Goal: Task Accomplishment & Management: Complete application form

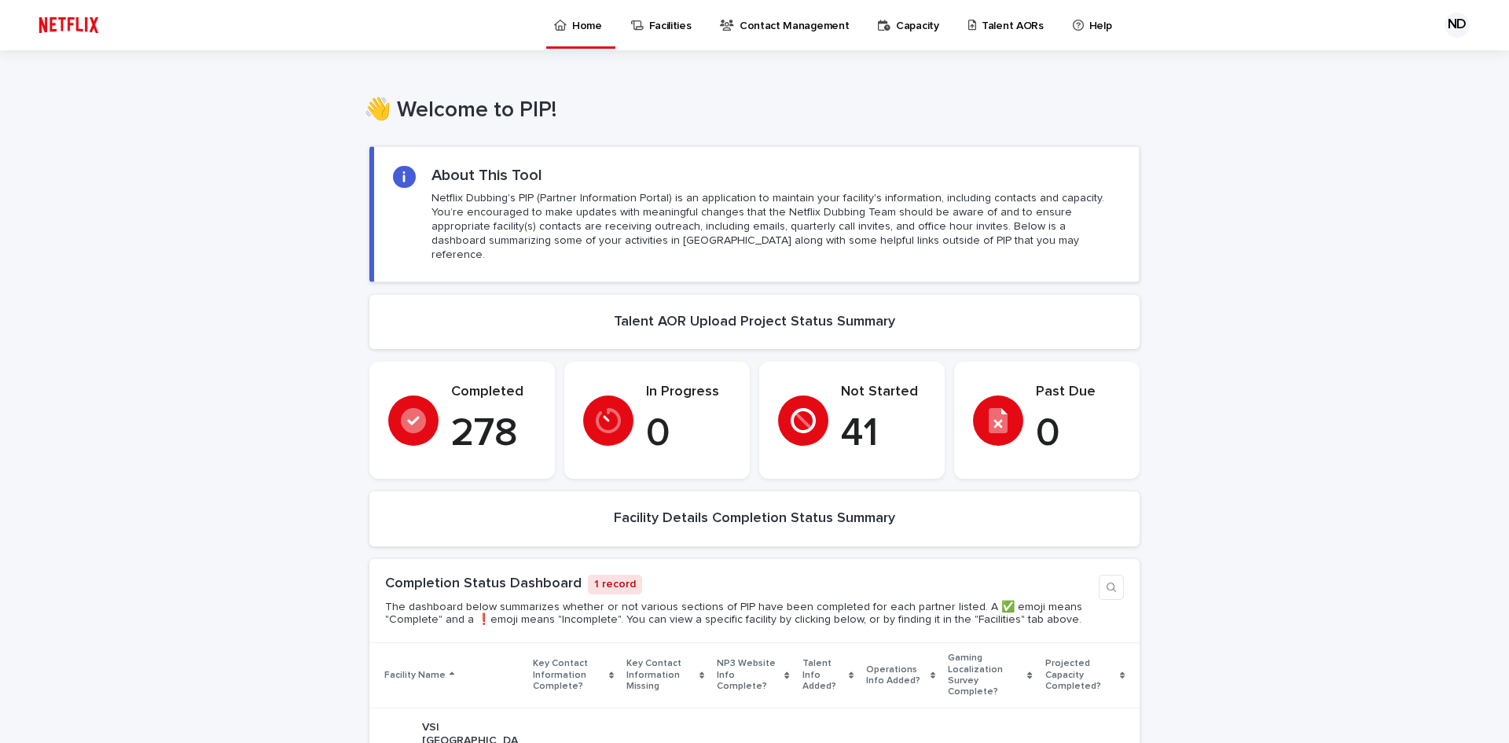
click at [982, 27] on p "Talent AORs" at bounding box center [1013, 16] width 62 height 33
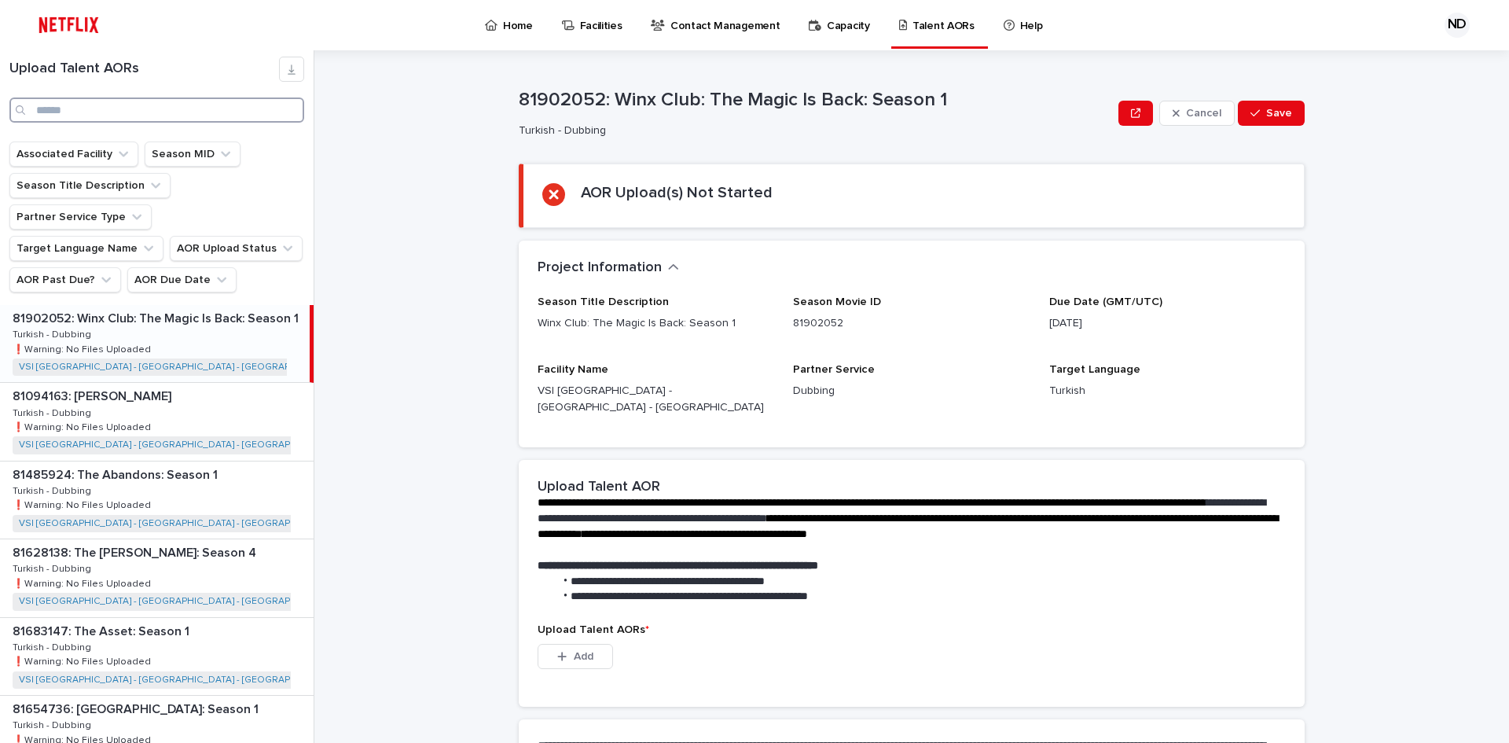
click at [107, 102] on input "Search" at bounding box center [156, 109] width 295 height 25
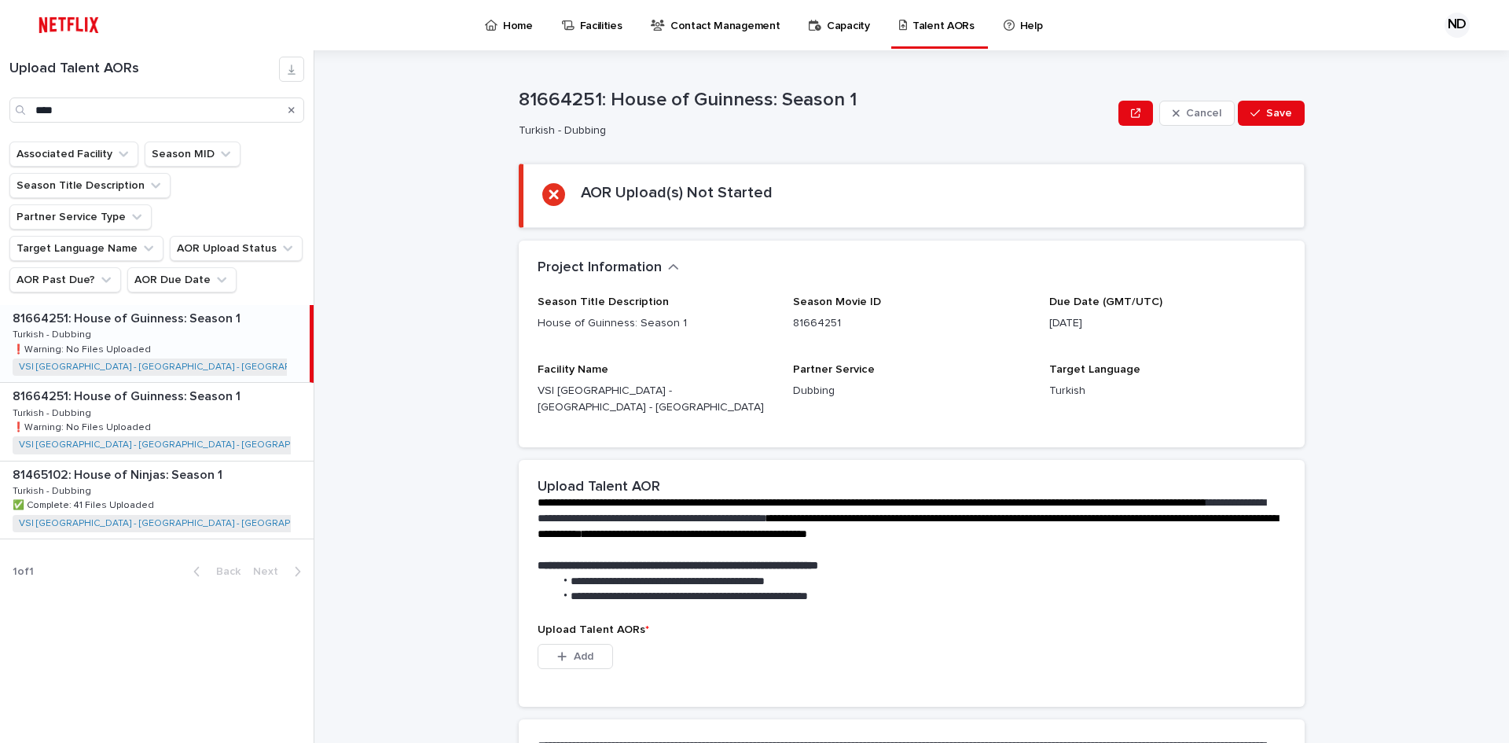
click at [211, 319] on div "81664251: House of Guinness: Season 1 81664251: House of Guinness: Season 1 Tur…" at bounding box center [155, 343] width 310 height 77
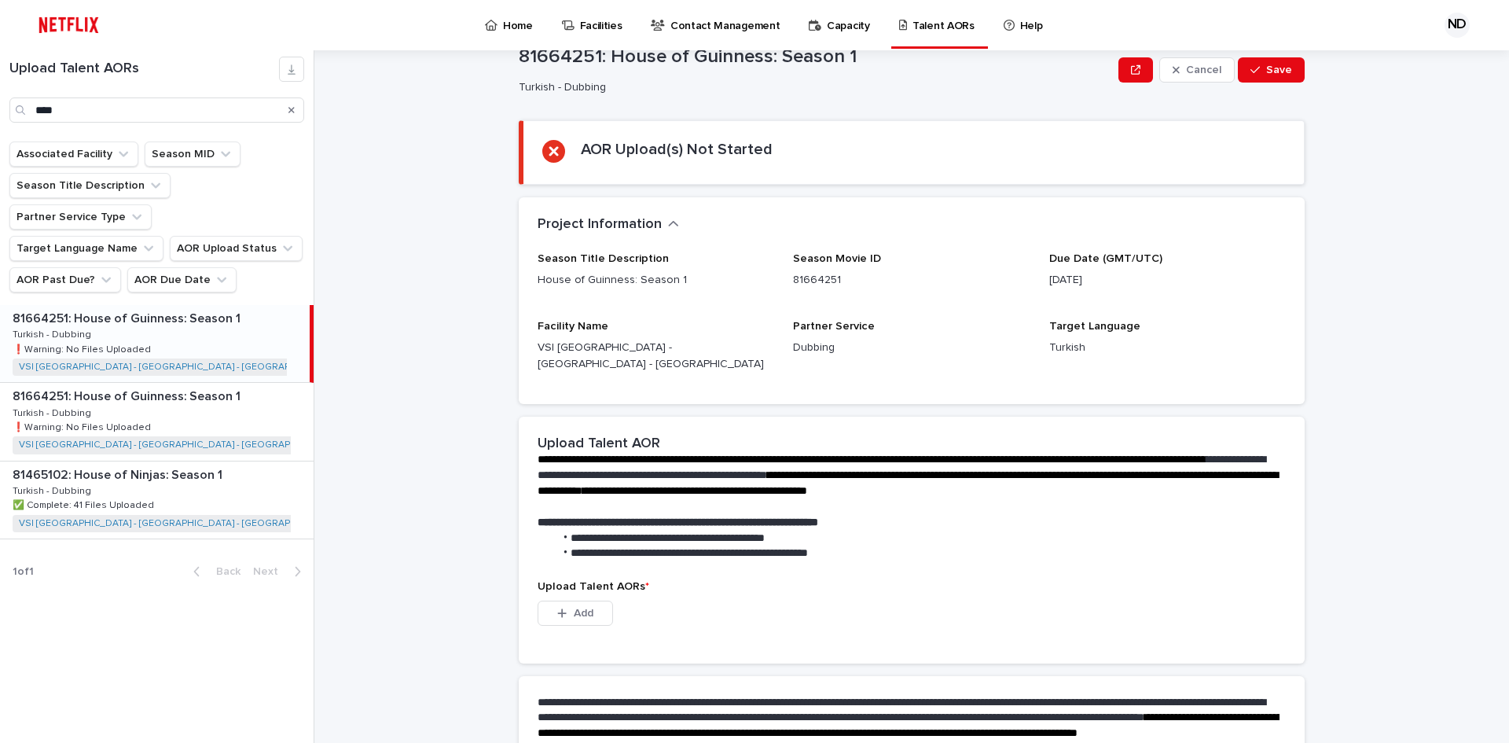
scroll to position [79, 0]
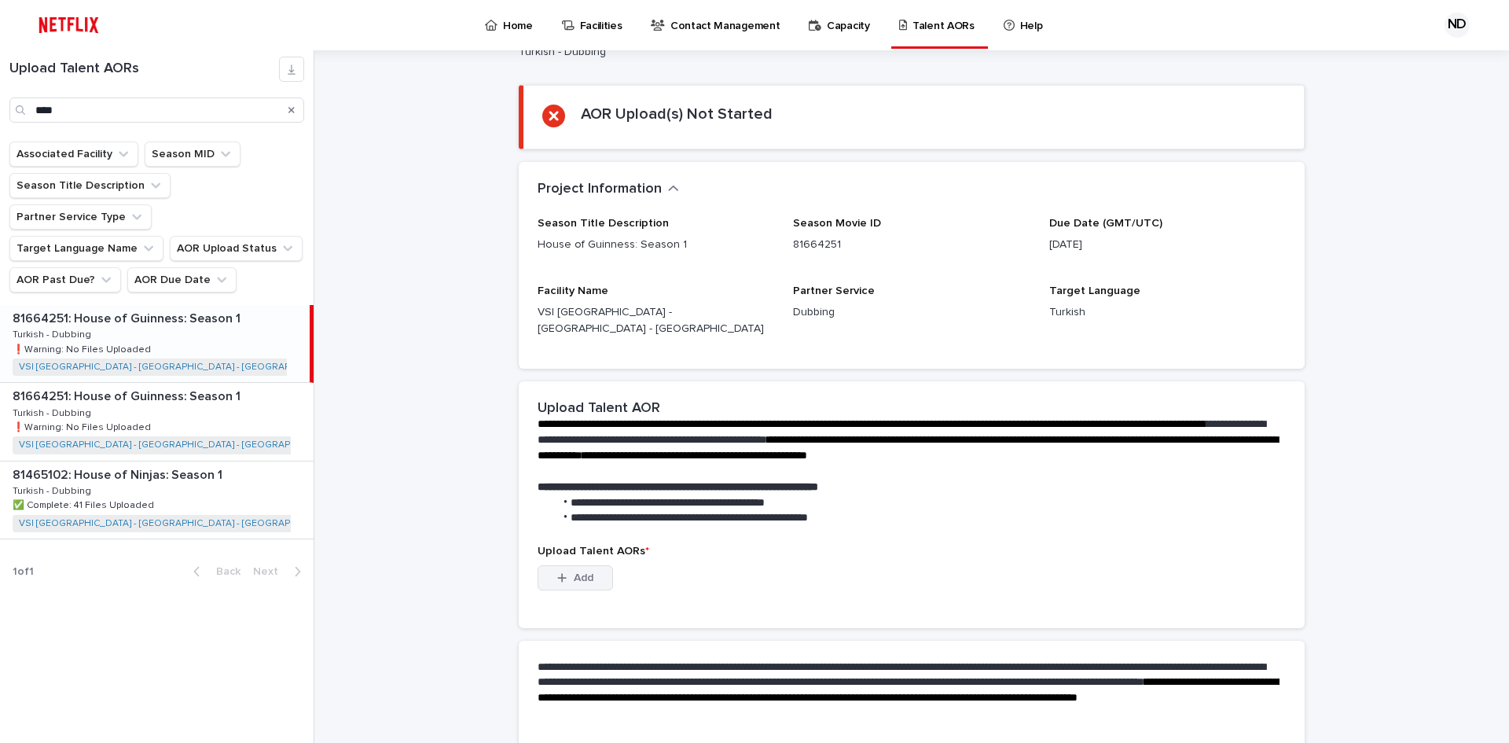
click at [562, 572] on div "button" at bounding box center [565, 577] width 16 height 11
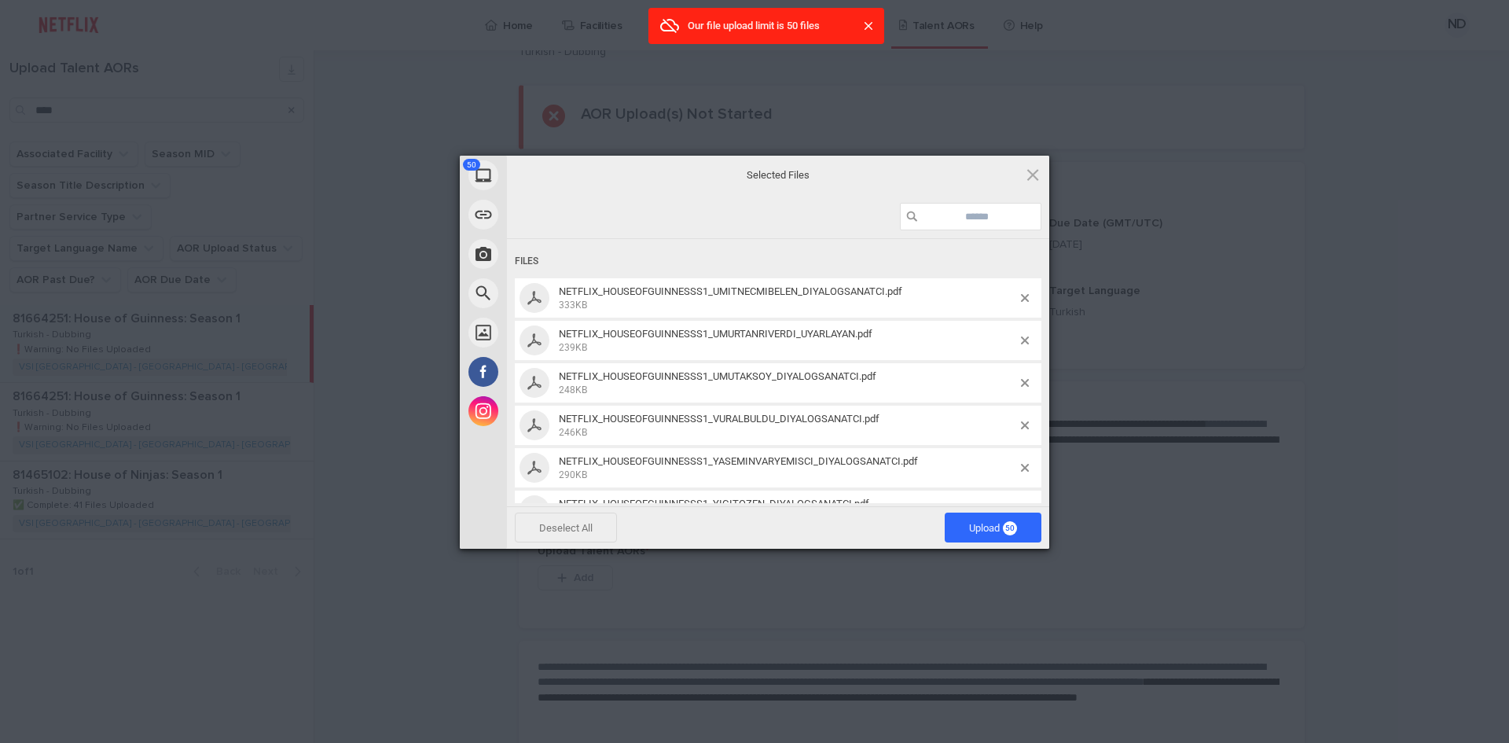
click at [568, 529] on span "Deselect All" at bounding box center [566, 527] width 102 height 30
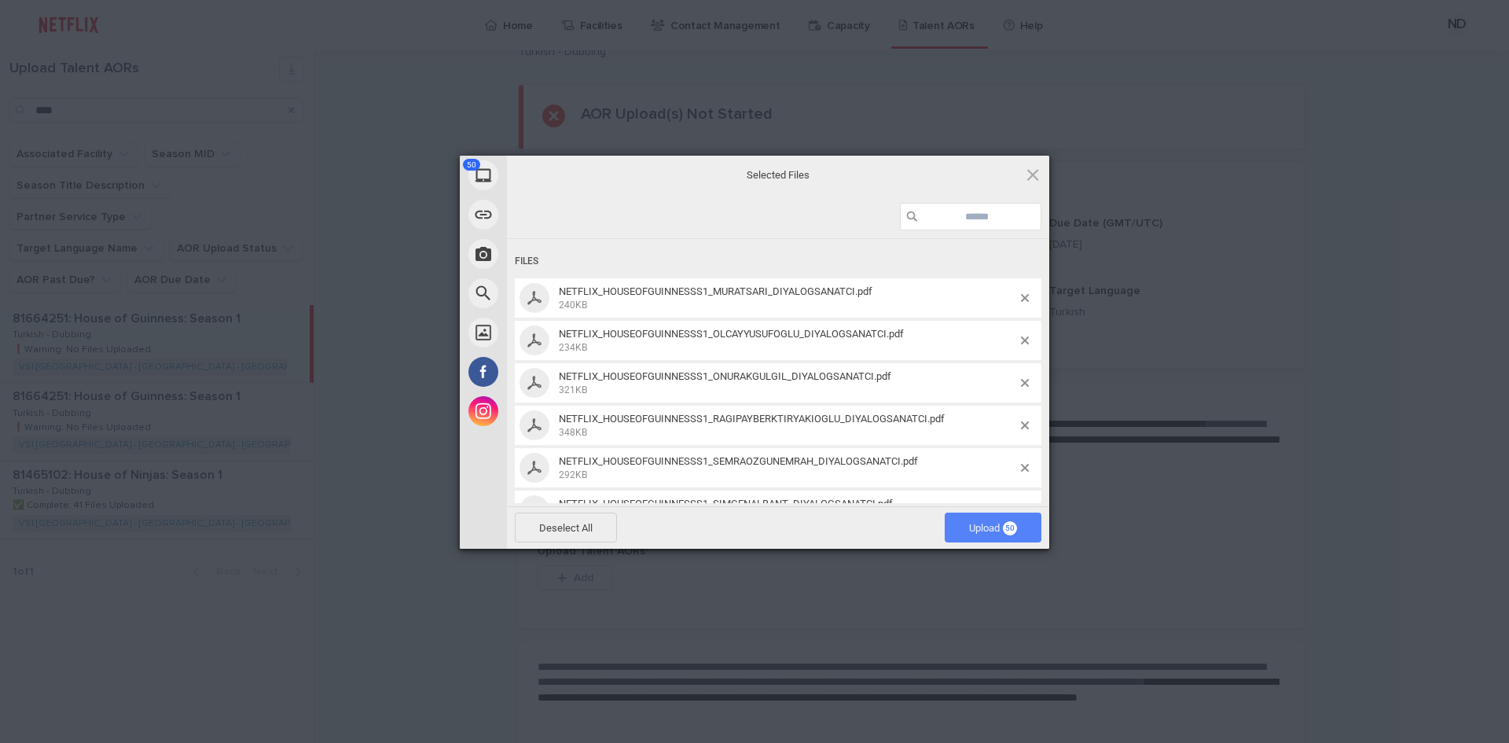
click at [1001, 532] on span "Upload 50" at bounding box center [993, 528] width 48 height 12
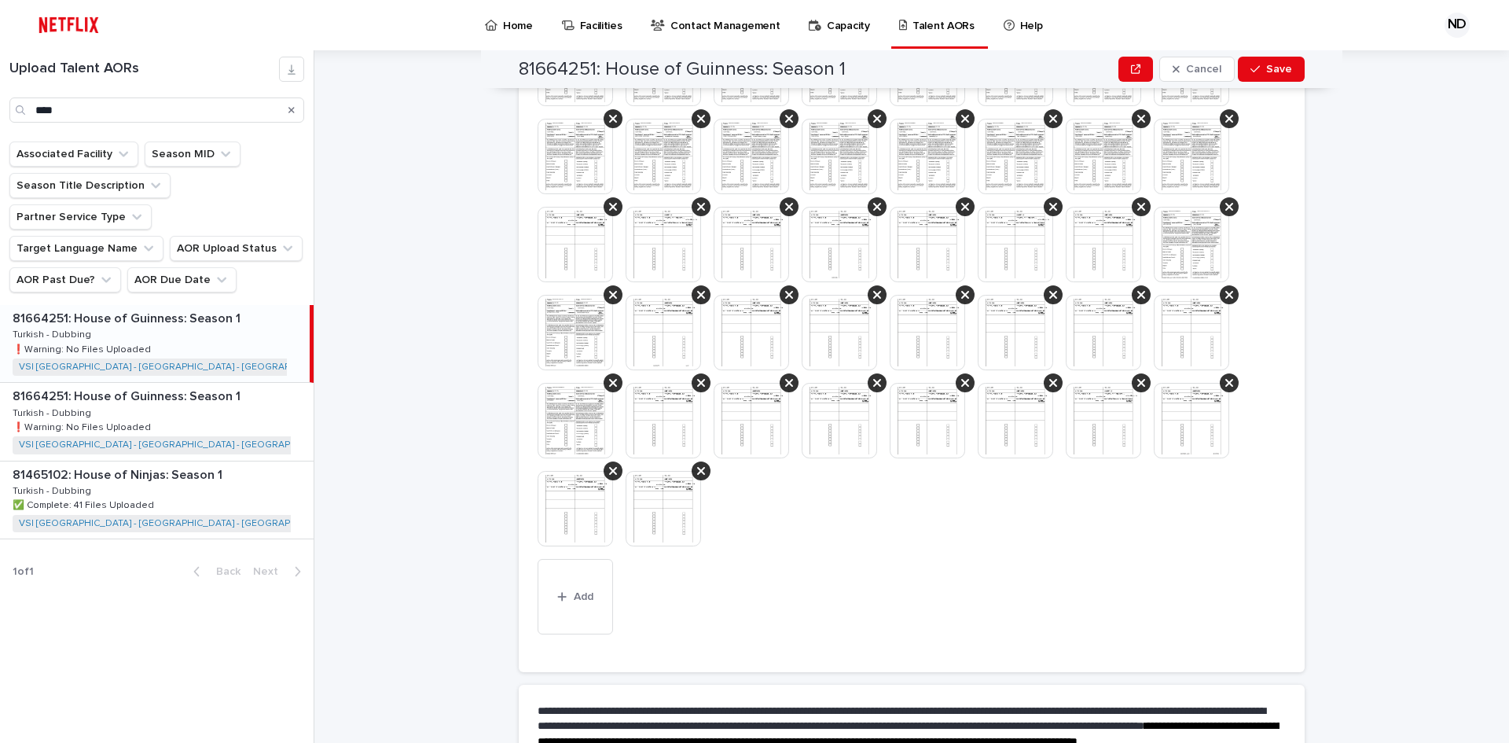
scroll to position [629, 0]
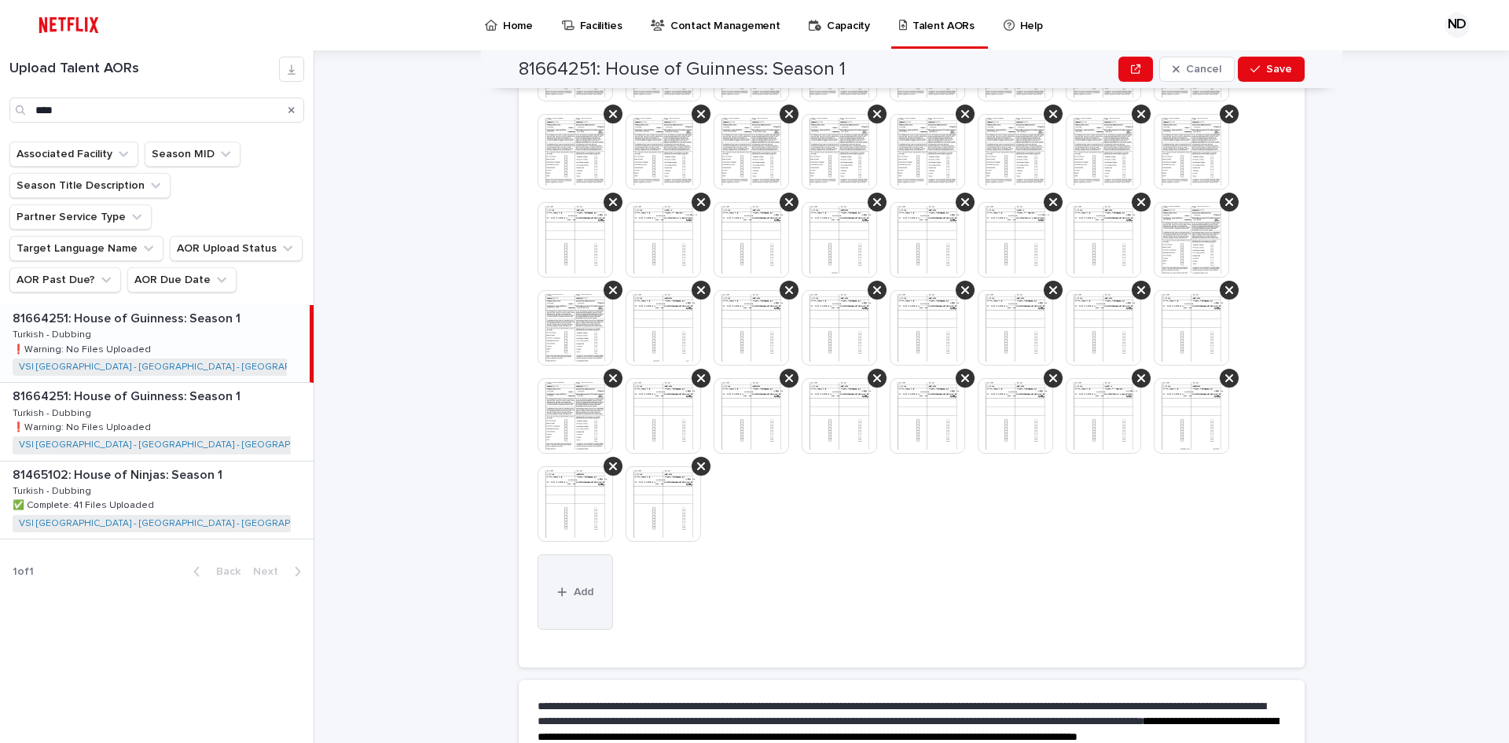
click at [560, 586] on icon "button" at bounding box center [561, 591] width 9 height 11
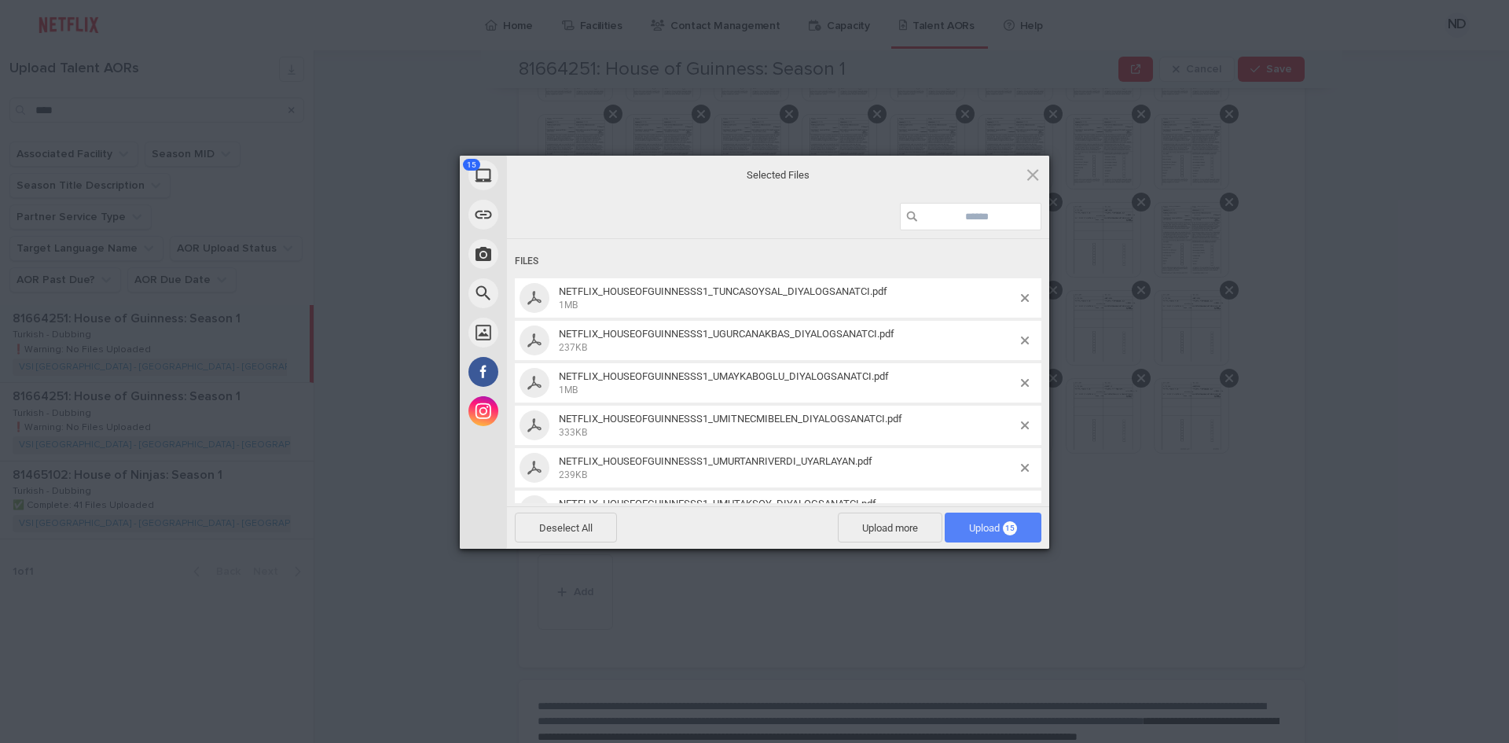
click at [1008, 523] on span "15" at bounding box center [1010, 528] width 14 height 14
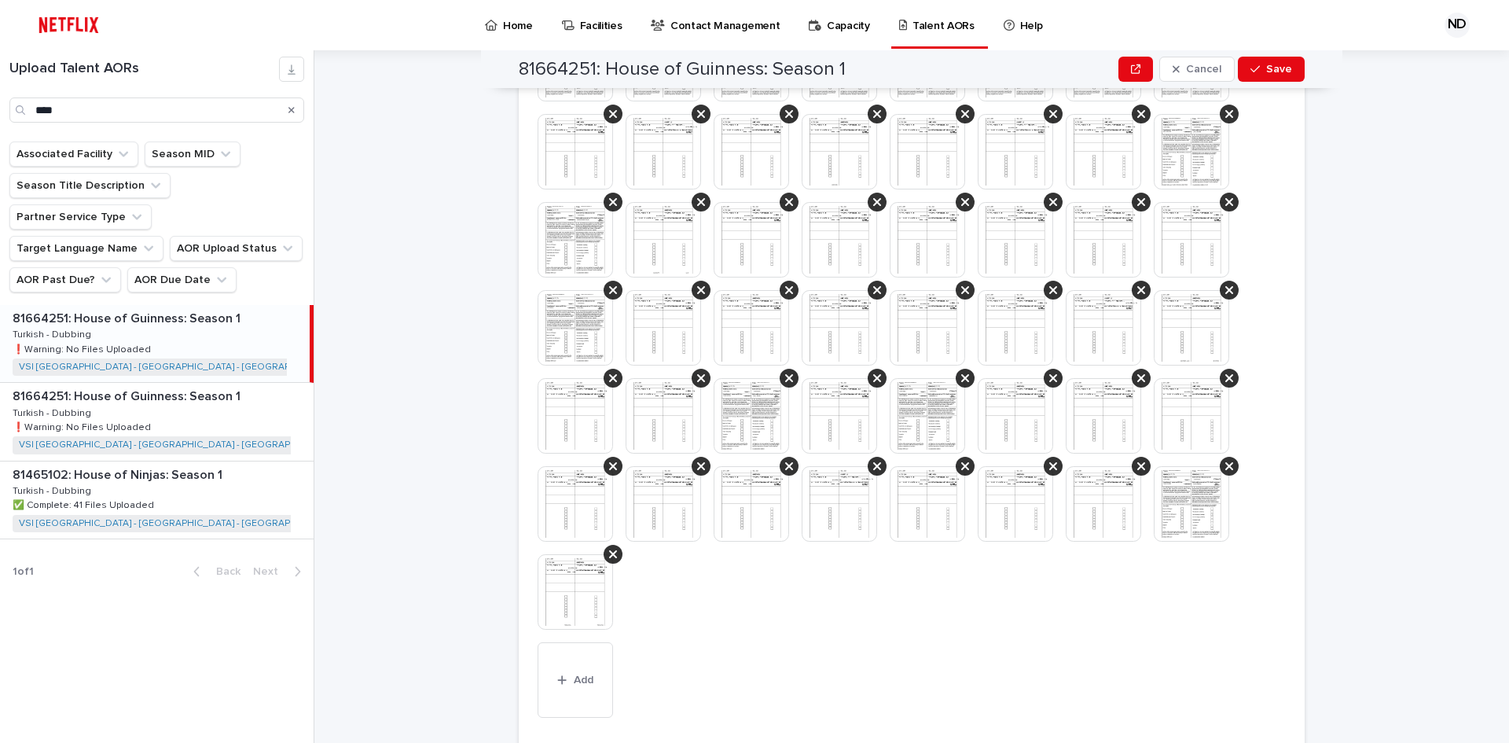
scroll to position [324, 0]
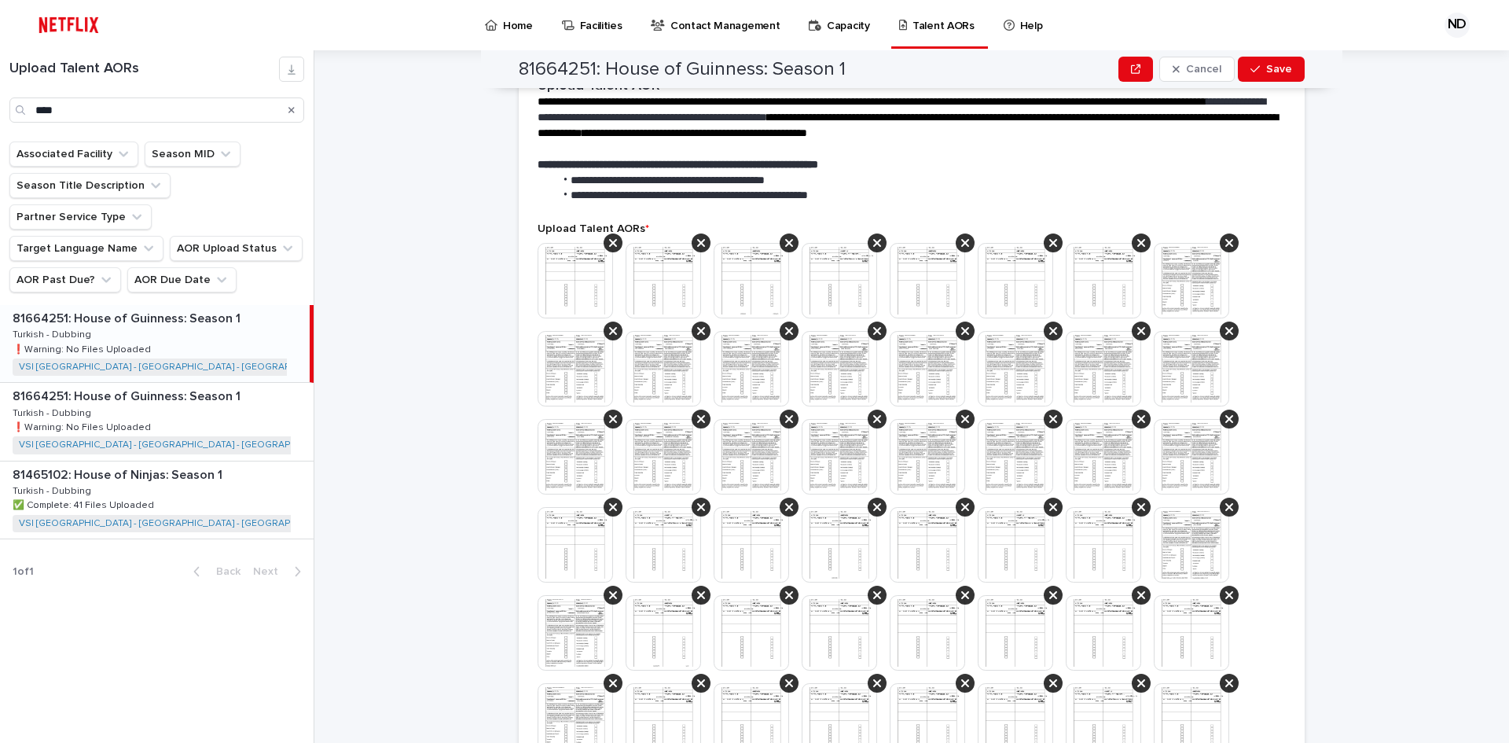
click at [578, 279] on img at bounding box center [575, 280] width 75 height 75
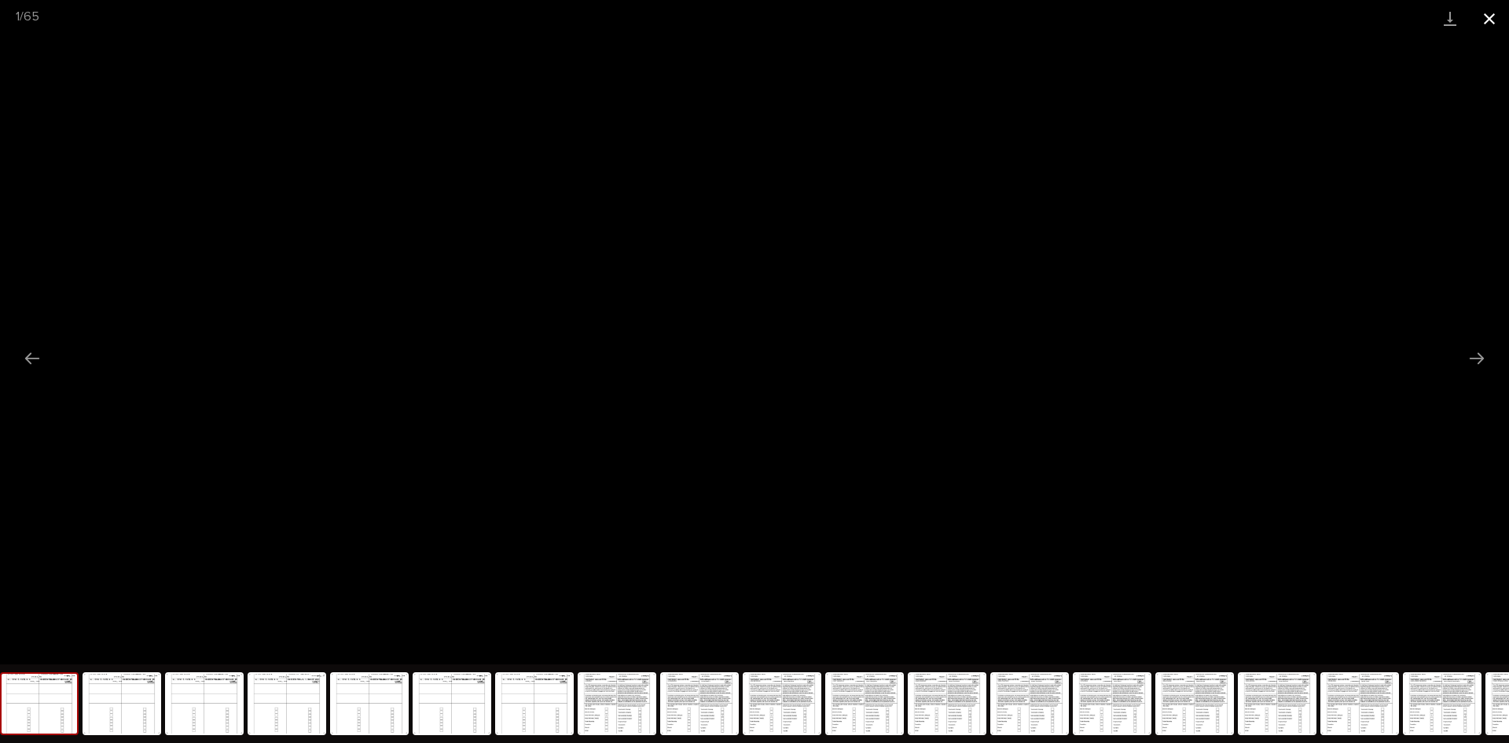
click at [1481, 17] on button "Close gallery" at bounding box center [1489, 18] width 39 height 37
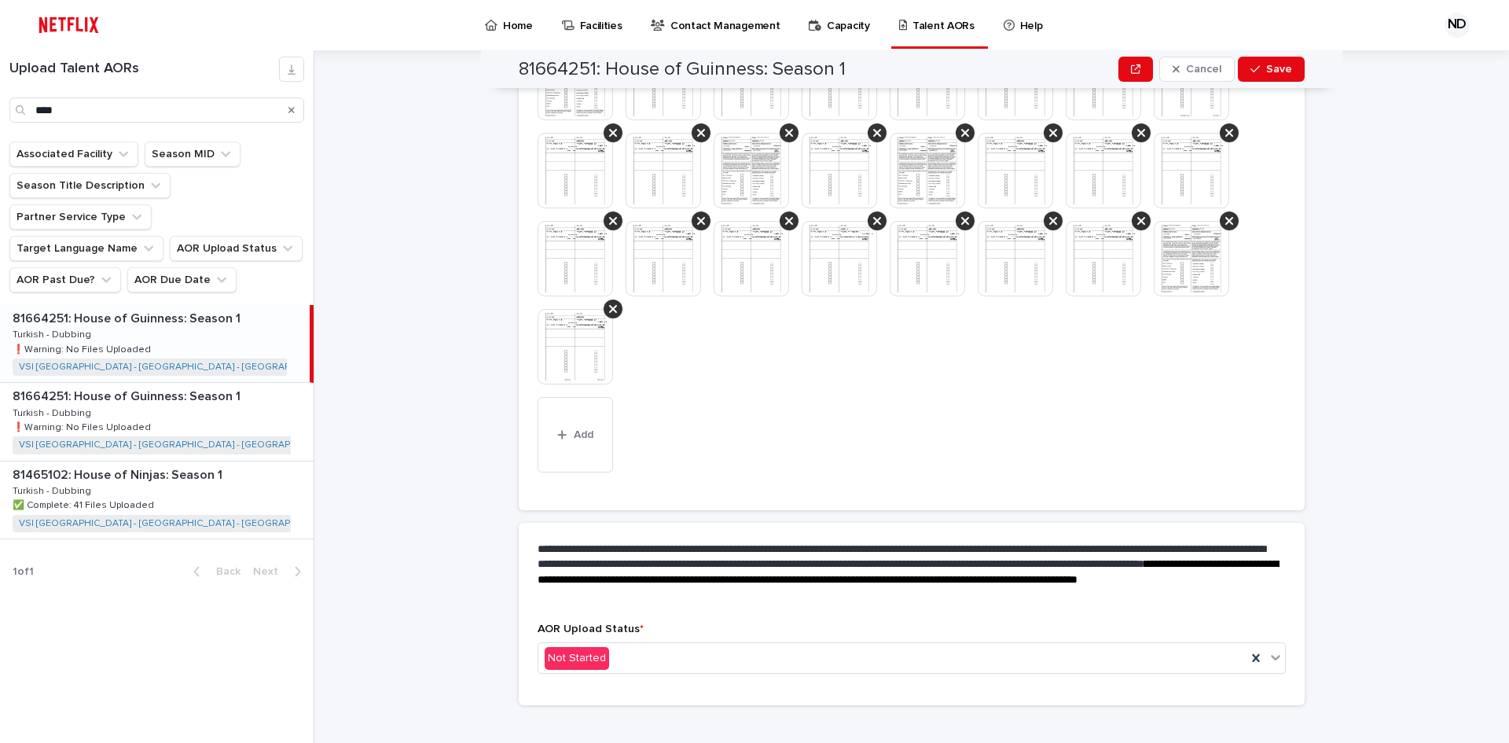
scroll to position [965, 0]
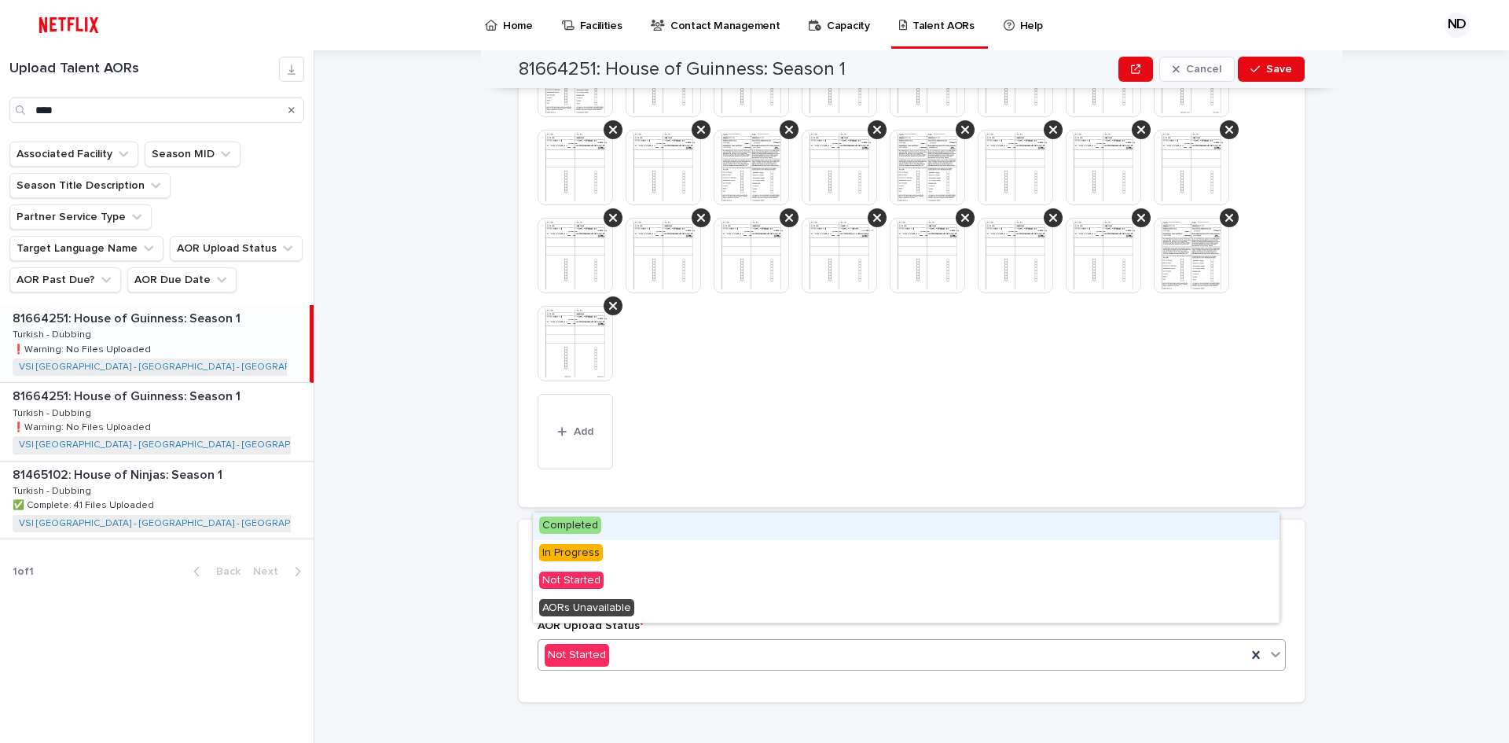
click at [646, 642] on div "Not Started" at bounding box center [892, 655] width 708 height 26
click at [588, 527] on span "Completed" at bounding box center [570, 524] width 62 height 17
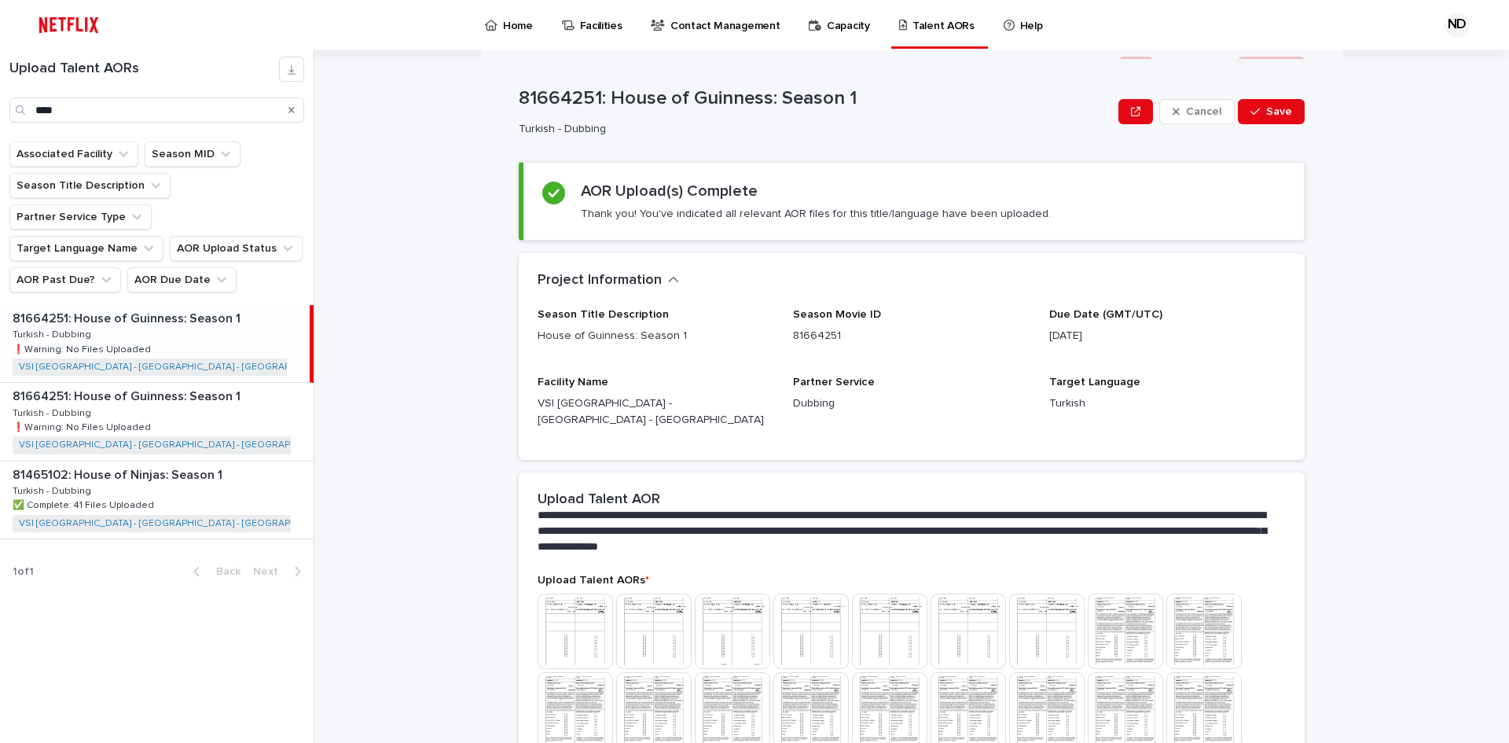
scroll to position [0, 0]
click at [1278, 112] on span "Save" at bounding box center [1279, 113] width 26 height 11
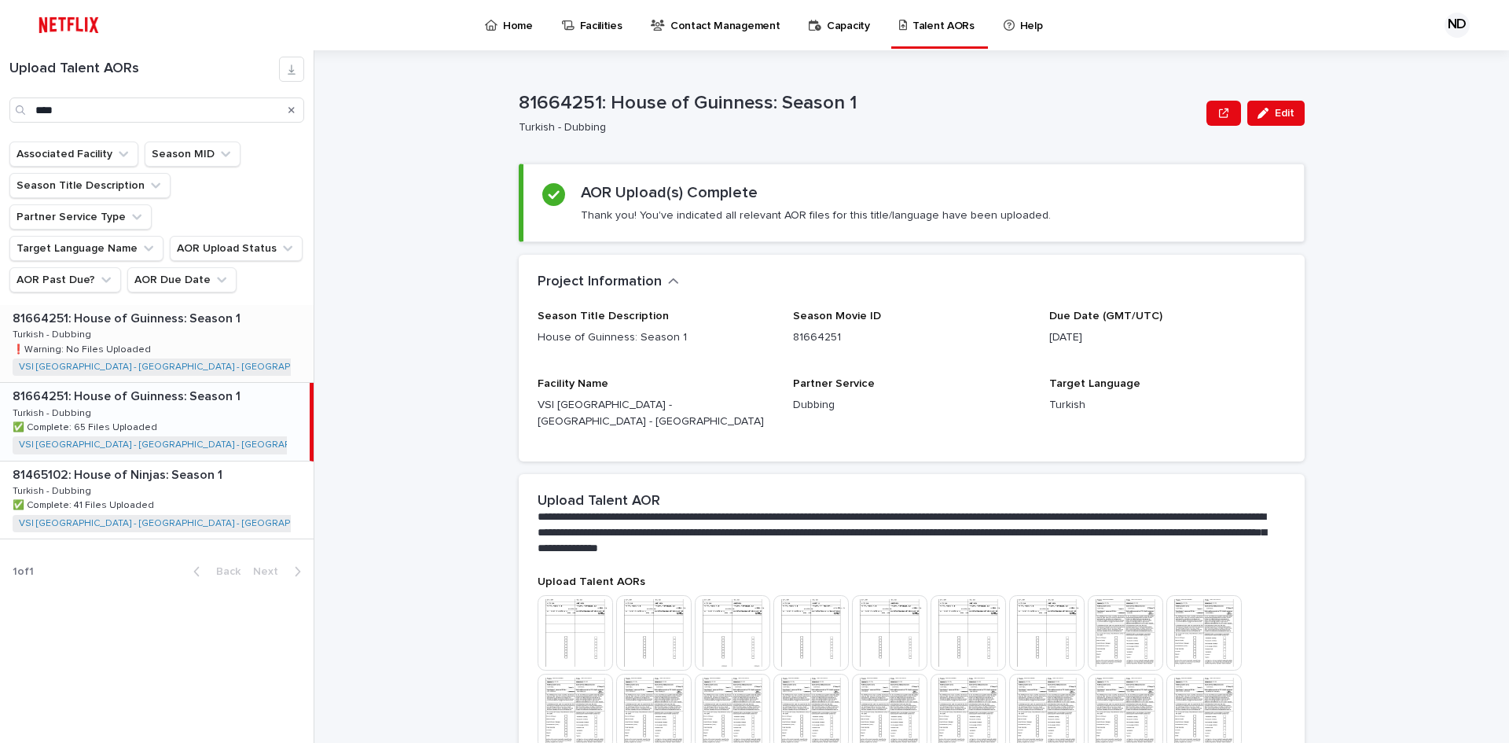
click at [97, 341] on p "❗️Warning: No Files Uploaded" at bounding box center [83, 348] width 141 height 14
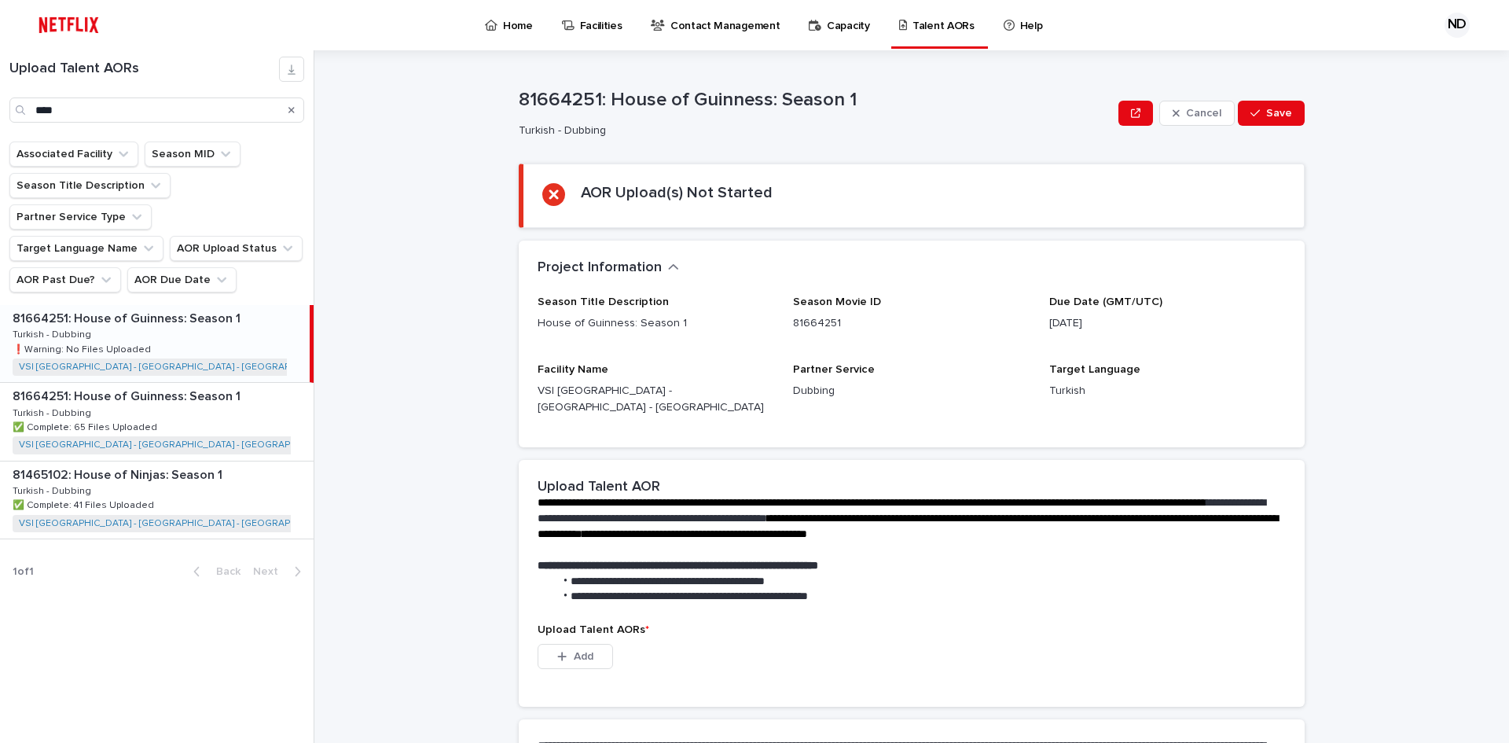
scroll to position [200, 0]
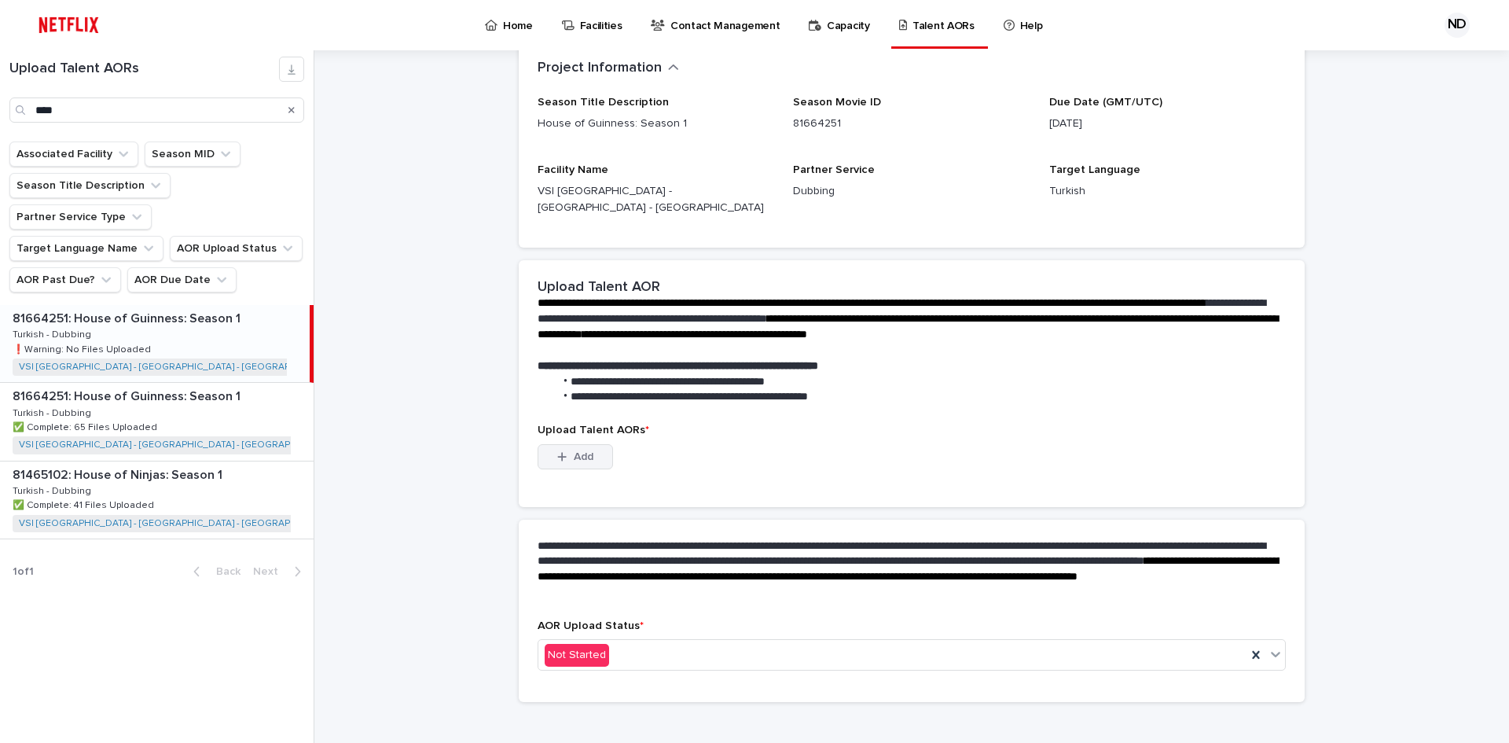
click at [565, 451] on div "button" at bounding box center [565, 456] width 16 height 11
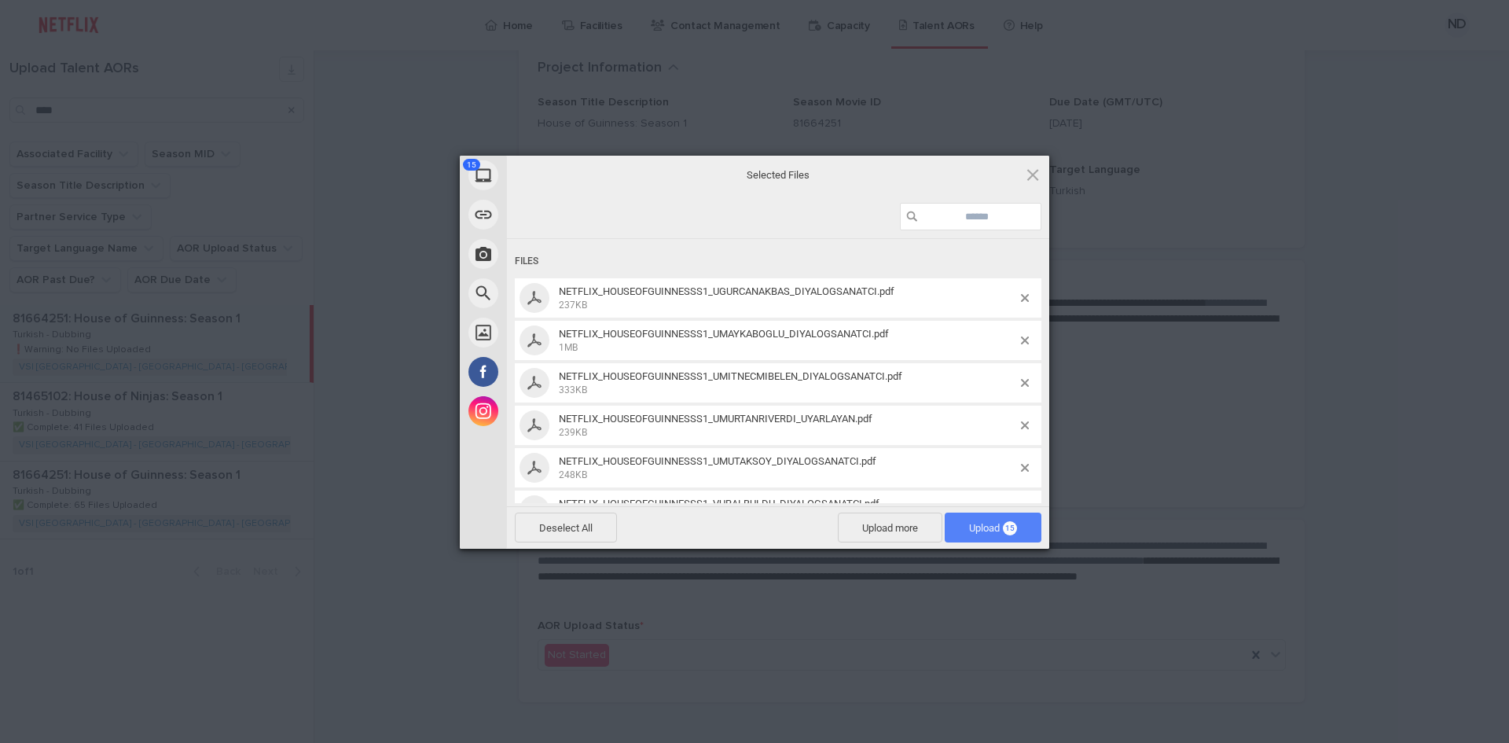
click at [972, 517] on span "Upload 15" at bounding box center [993, 527] width 97 height 30
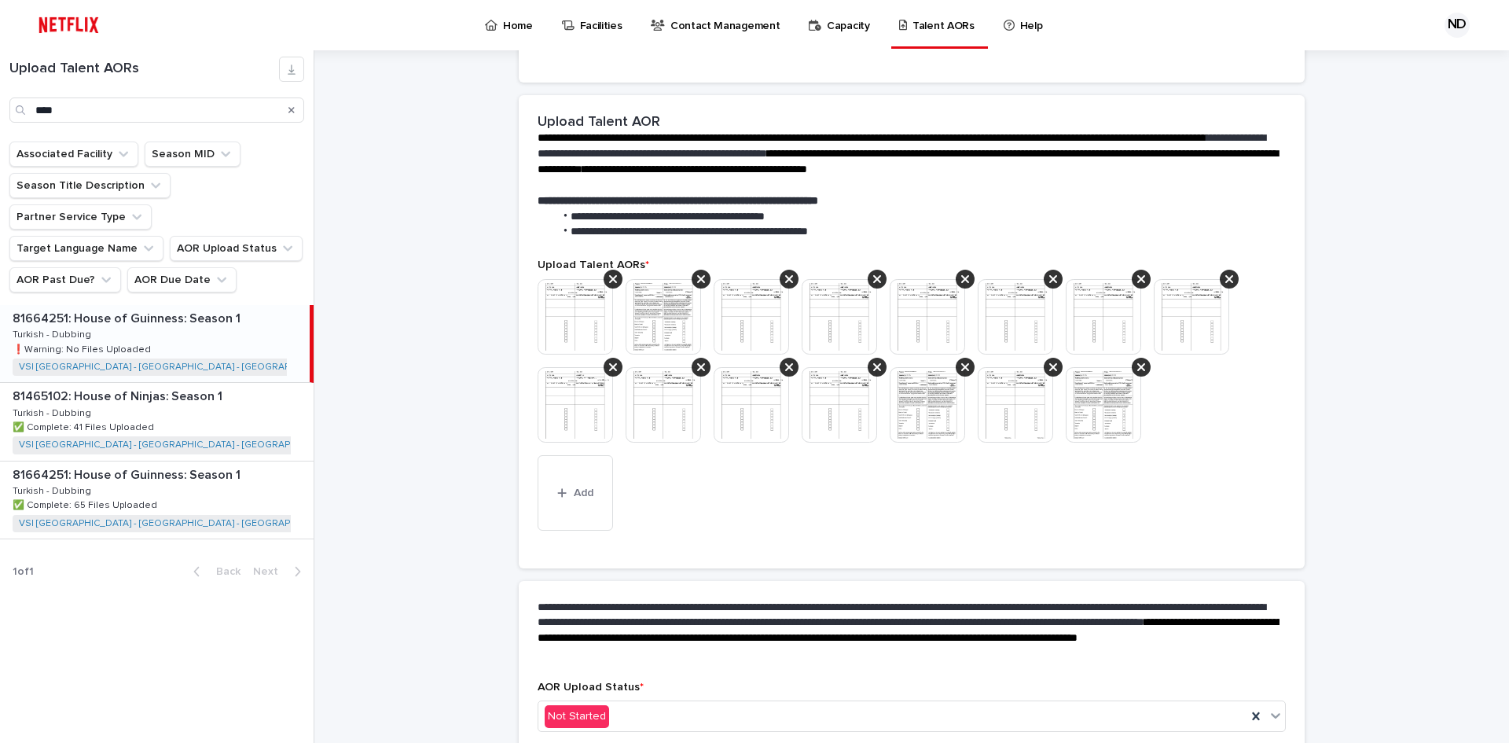
scroll to position [274, 0]
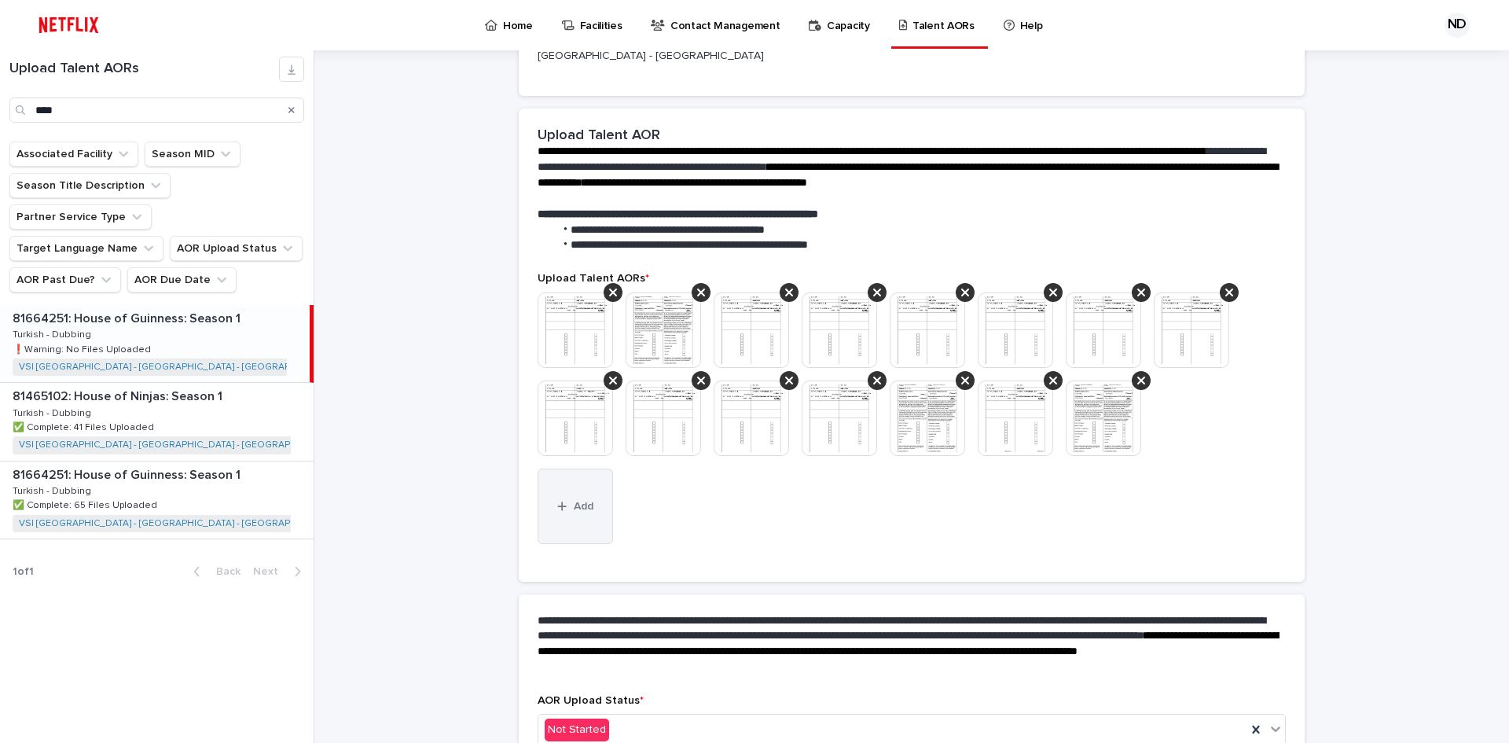
click at [567, 500] on button "Add" at bounding box center [575, 505] width 75 height 75
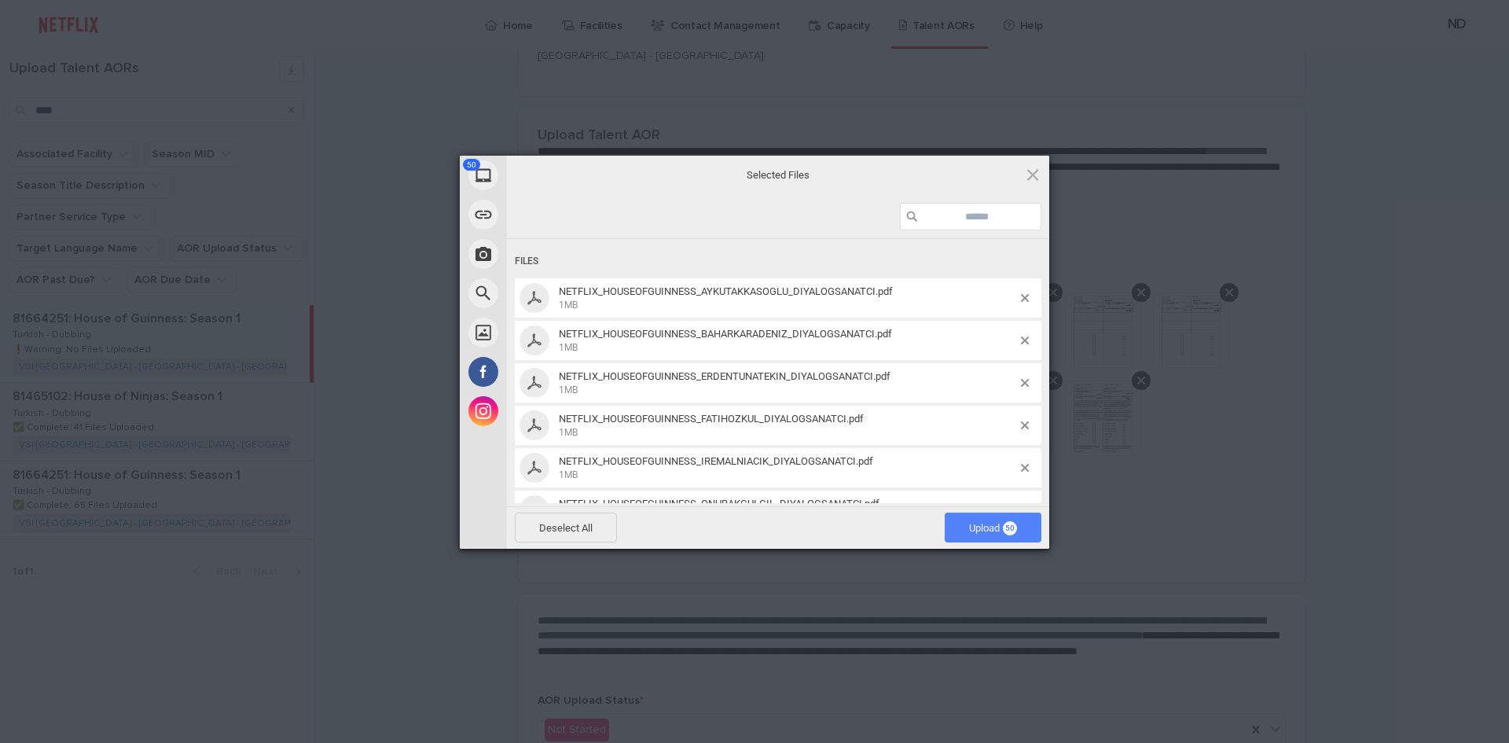
click at [959, 523] on span "Upload 50" at bounding box center [993, 527] width 97 height 30
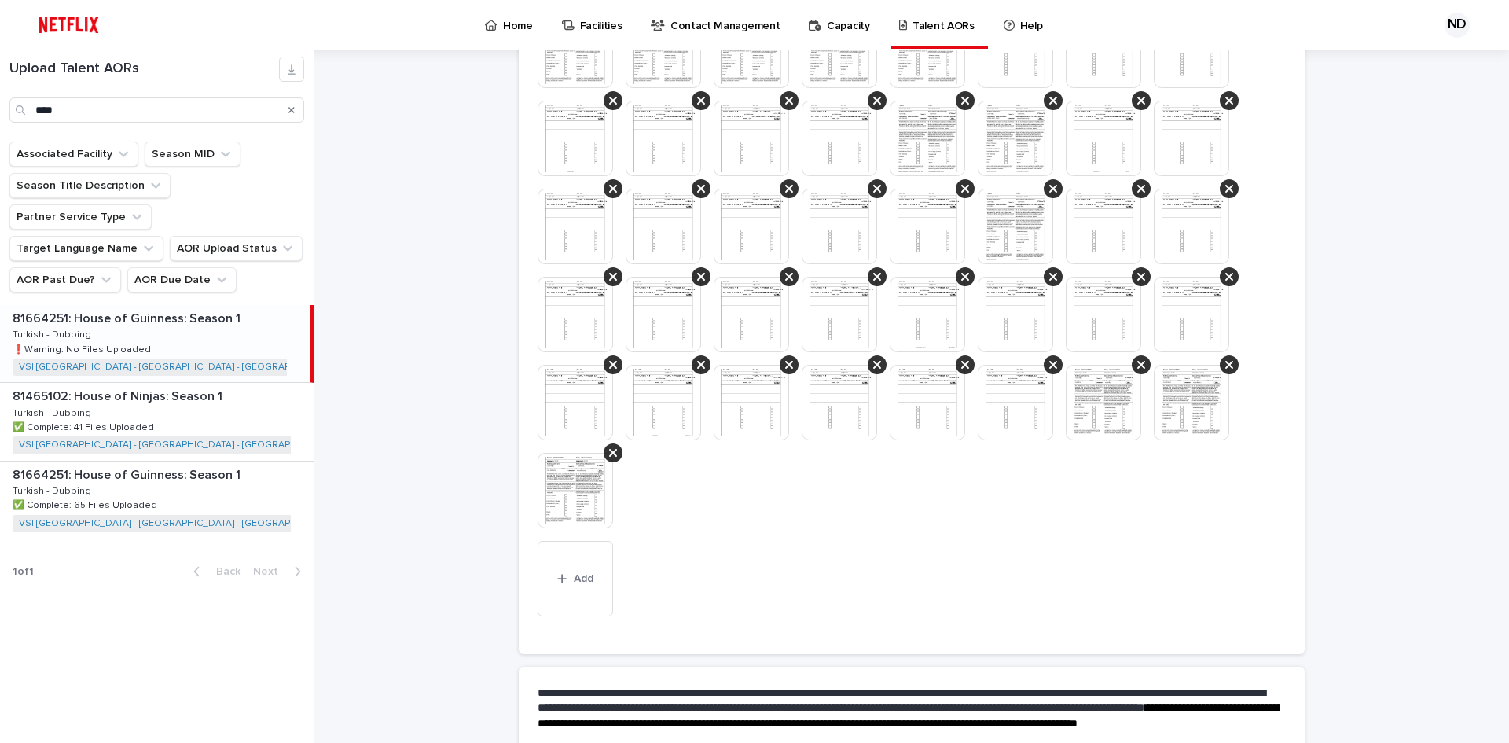
scroll to position [965, 0]
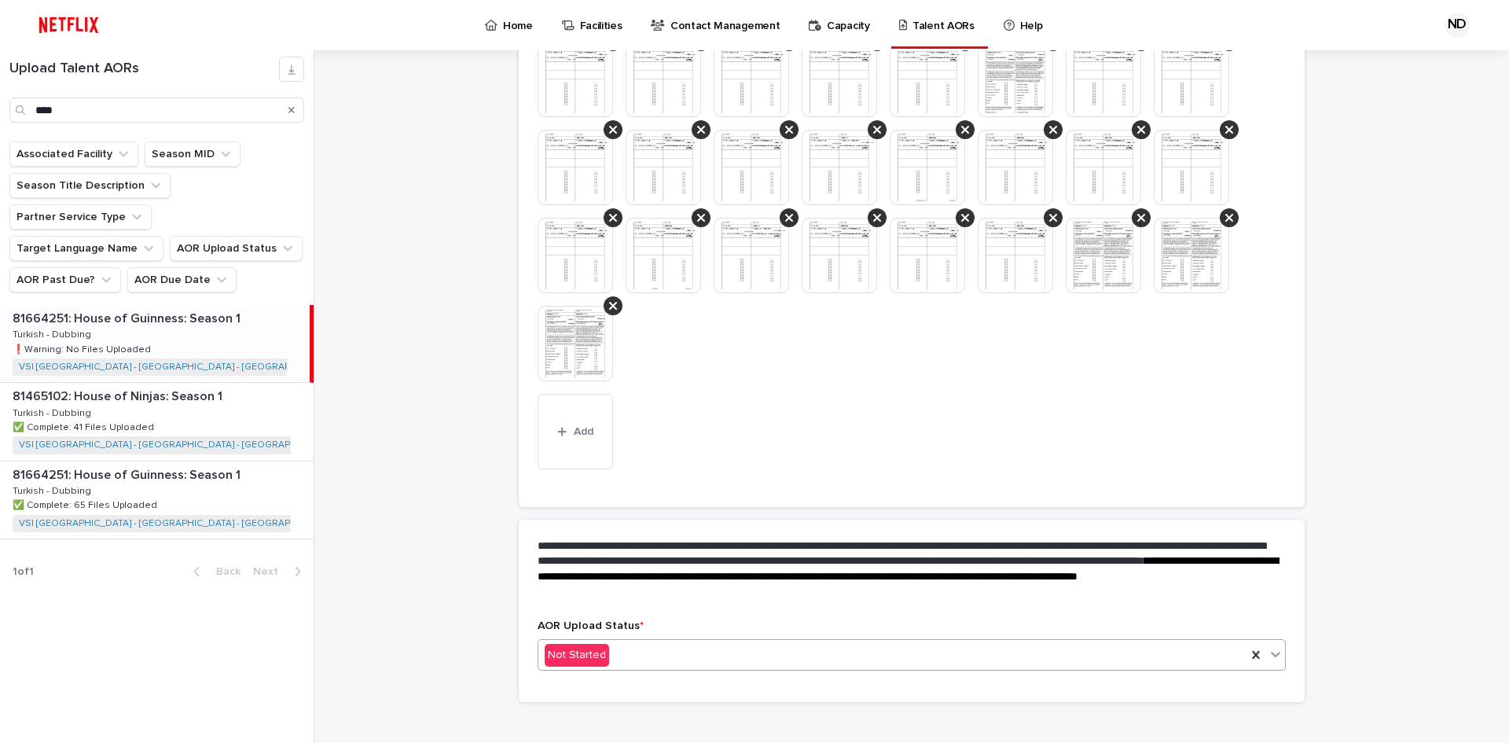
click at [661, 642] on div "Not Started" at bounding box center [892, 655] width 708 height 26
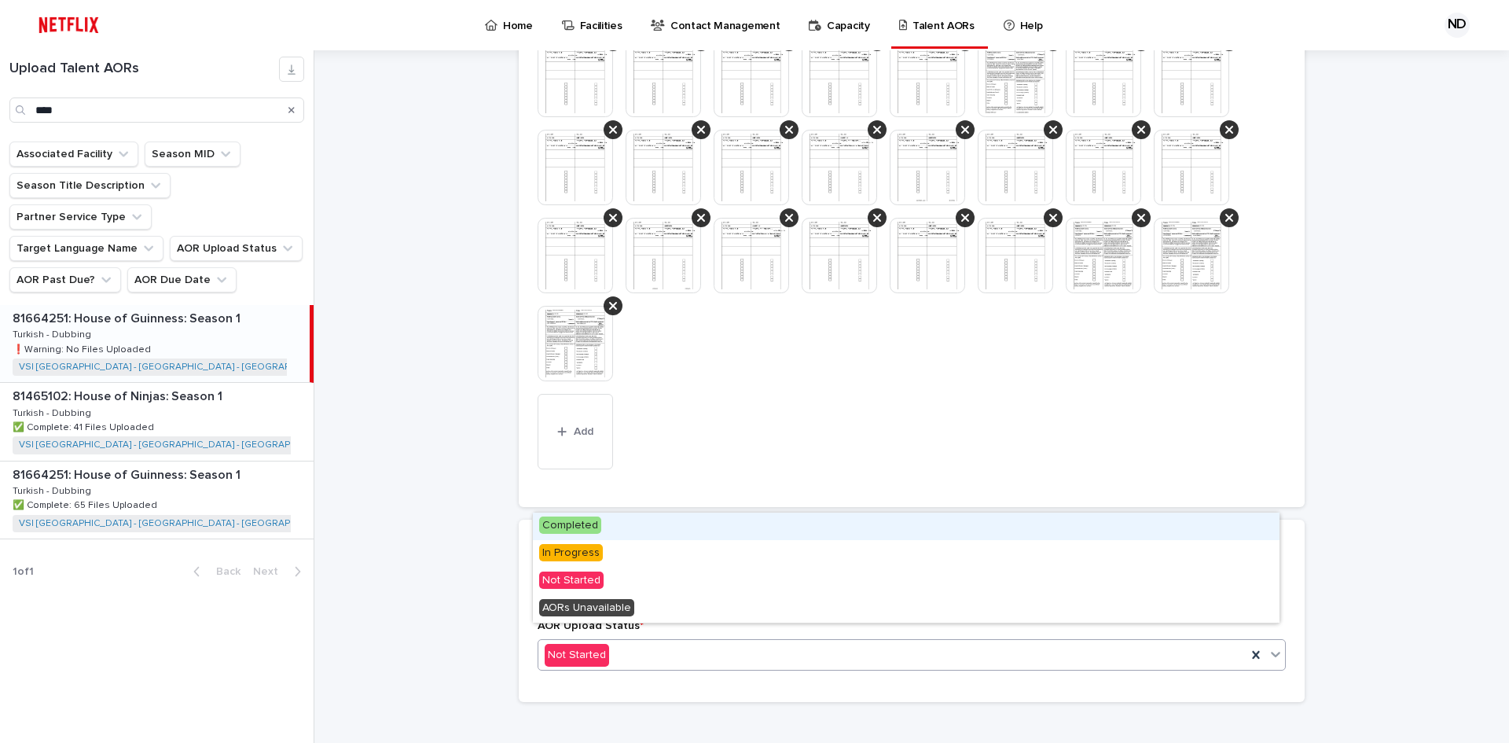
click at [593, 529] on span "Completed" at bounding box center [570, 524] width 62 height 17
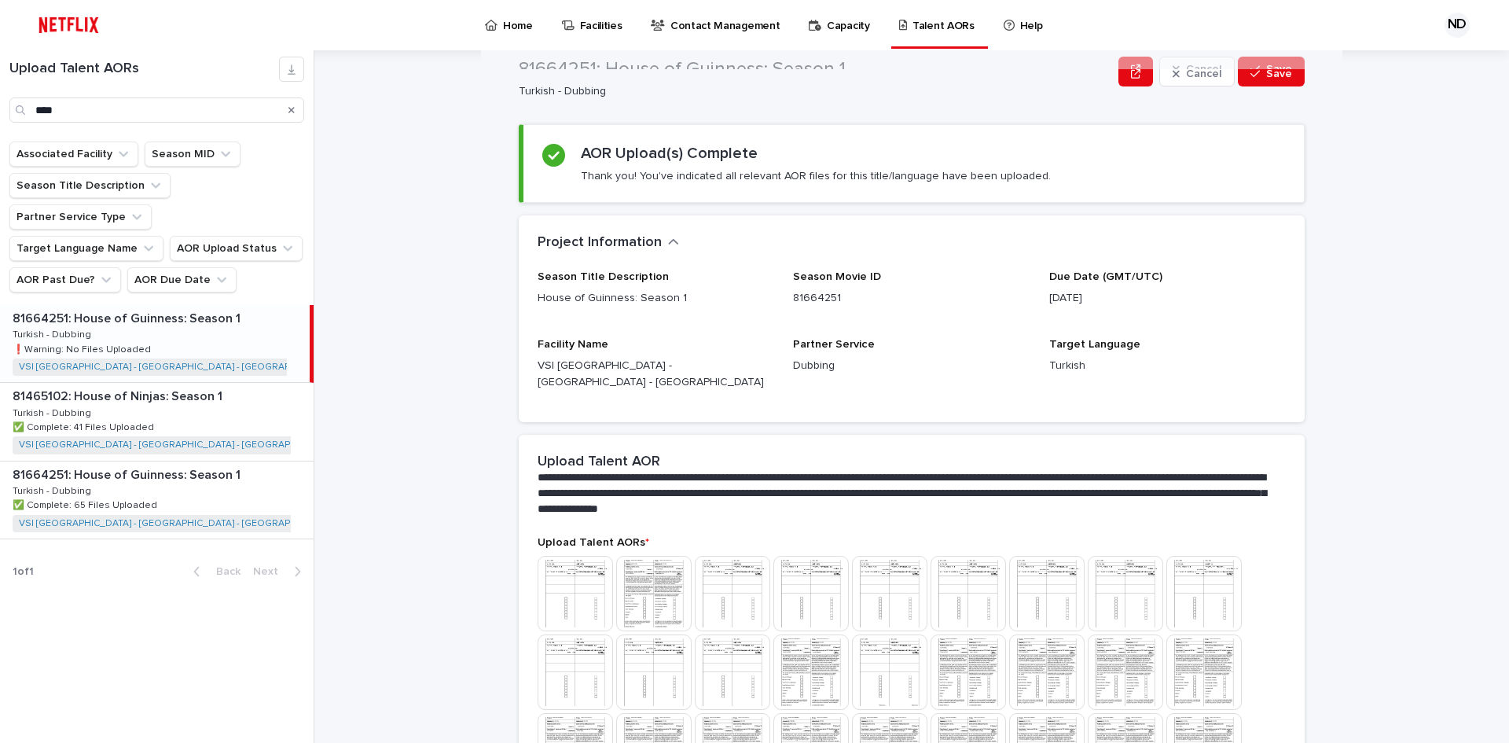
scroll to position [0, 0]
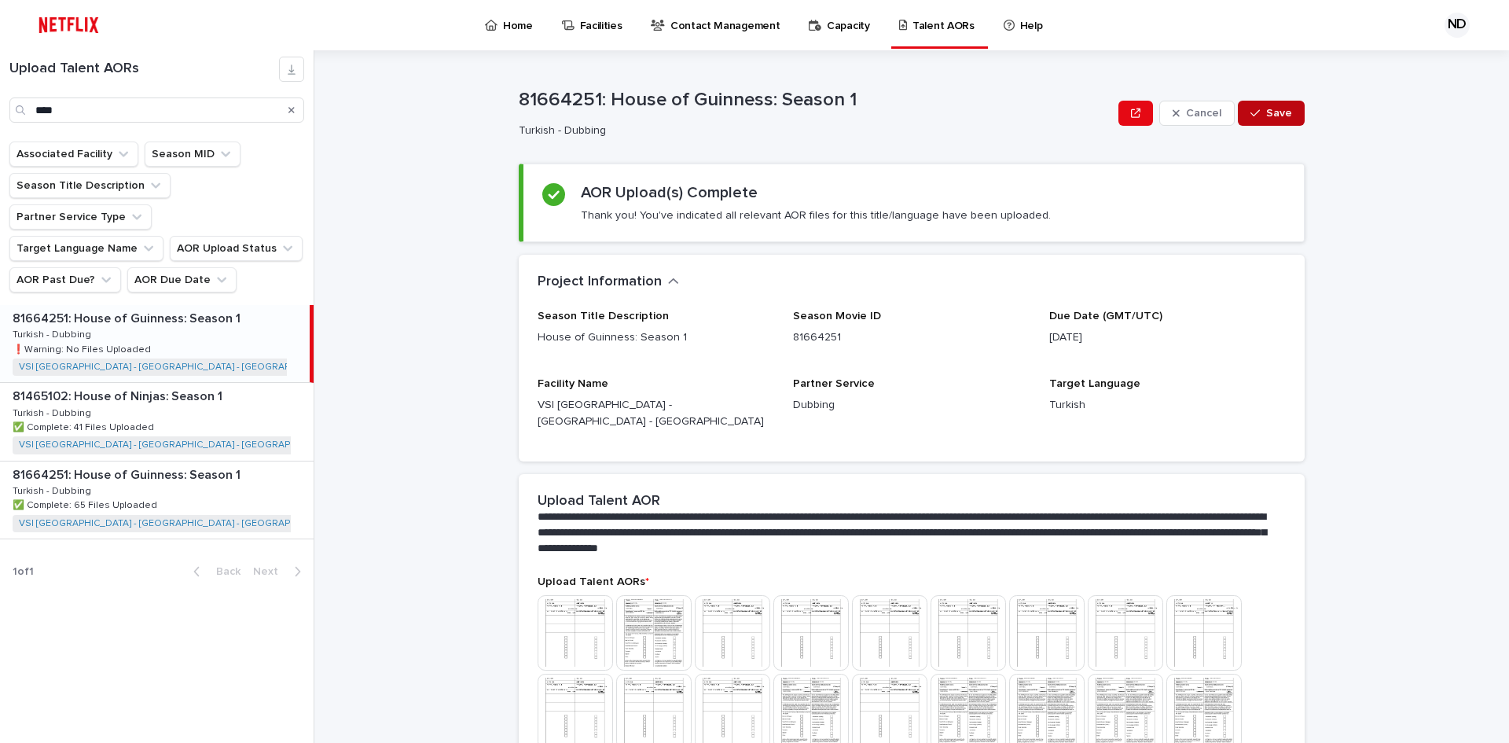
click at [1258, 116] on div "button" at bounding box center [1258, 113] width 16 height 11
click at [145, 110] on input "****" at bounding box center [156, 109] width 295 height 25
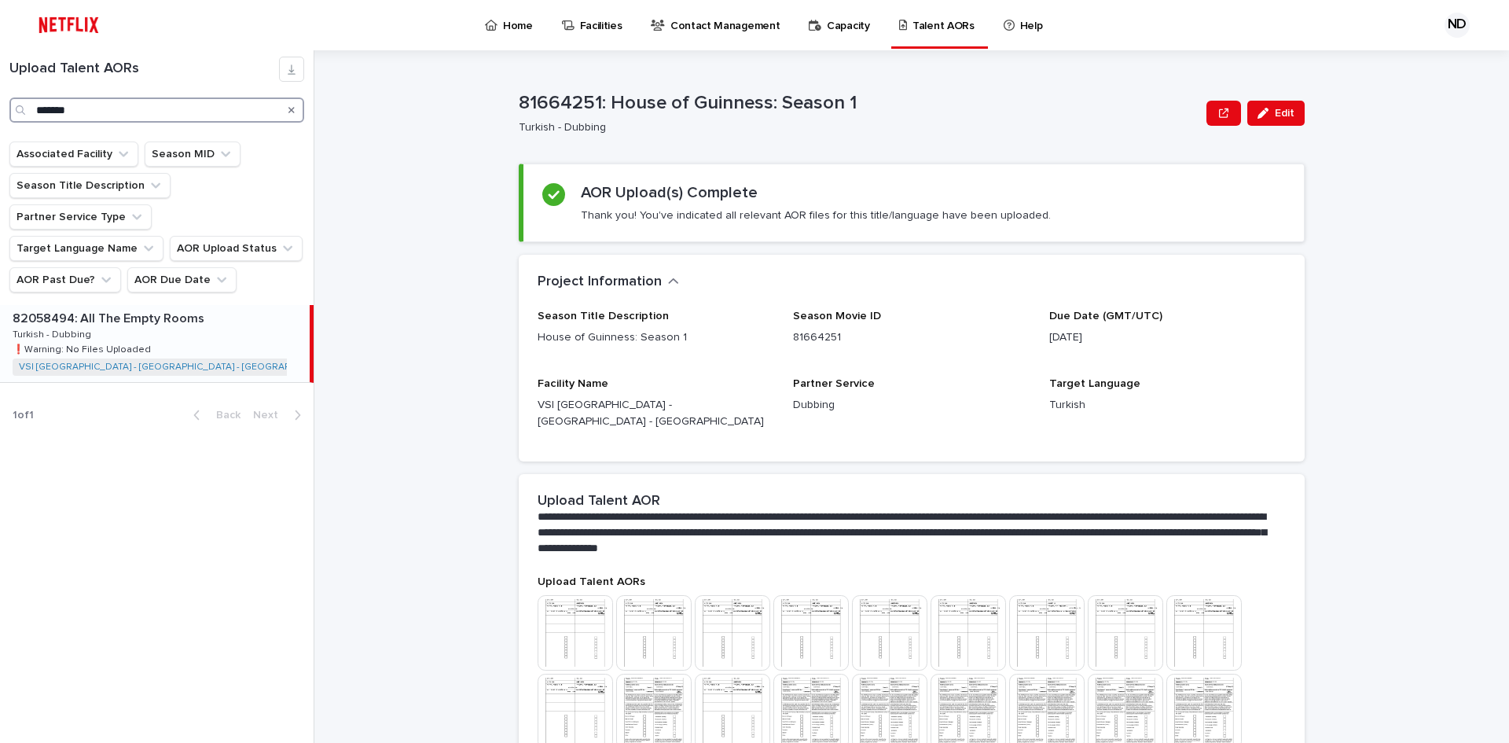
type input "*******"
click at [183, 305] on div "82058494: All The Empty Rooms 82058494: All The Empty Rooms Turkish - Dubbing T…" at bounding box center [155, 343] width 310 height 77
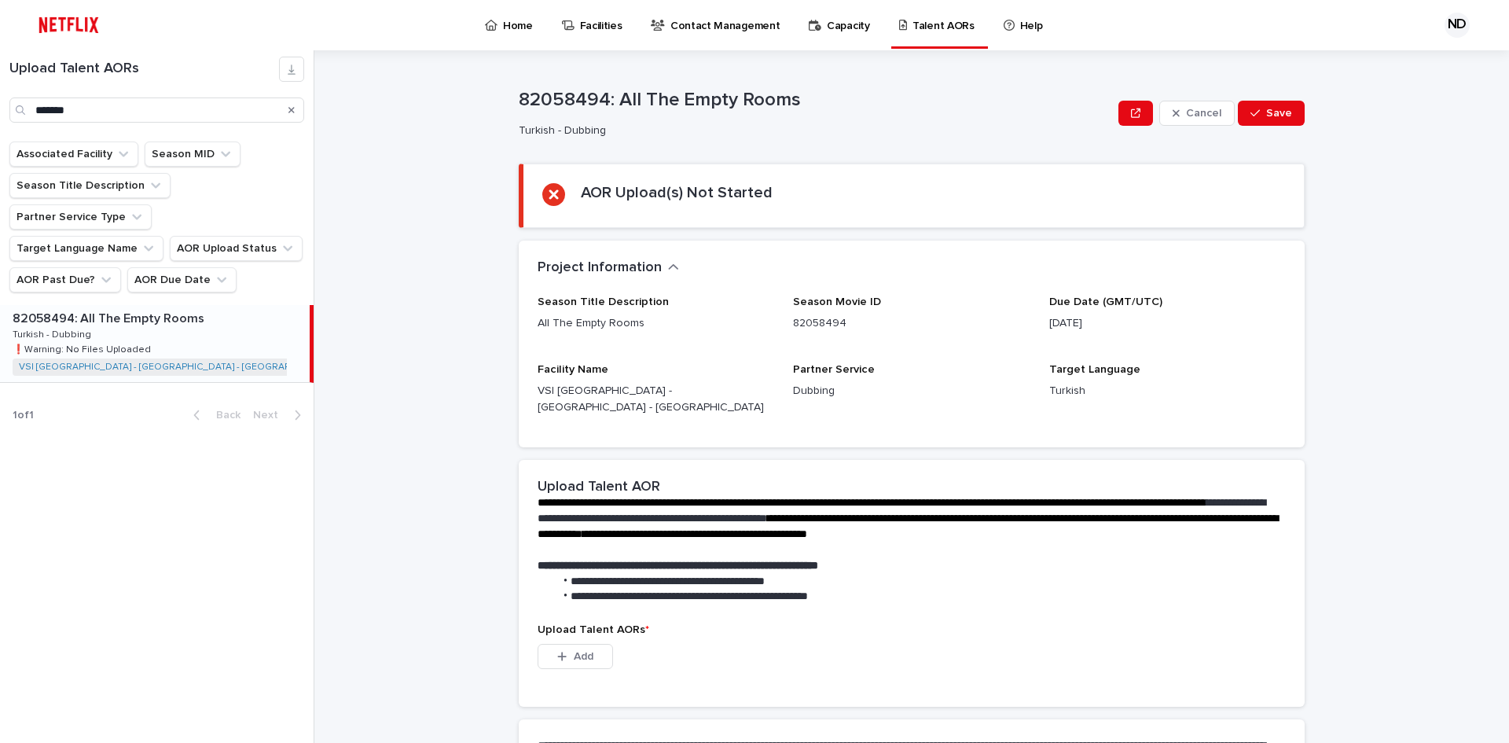
scroll to position [200, 0]
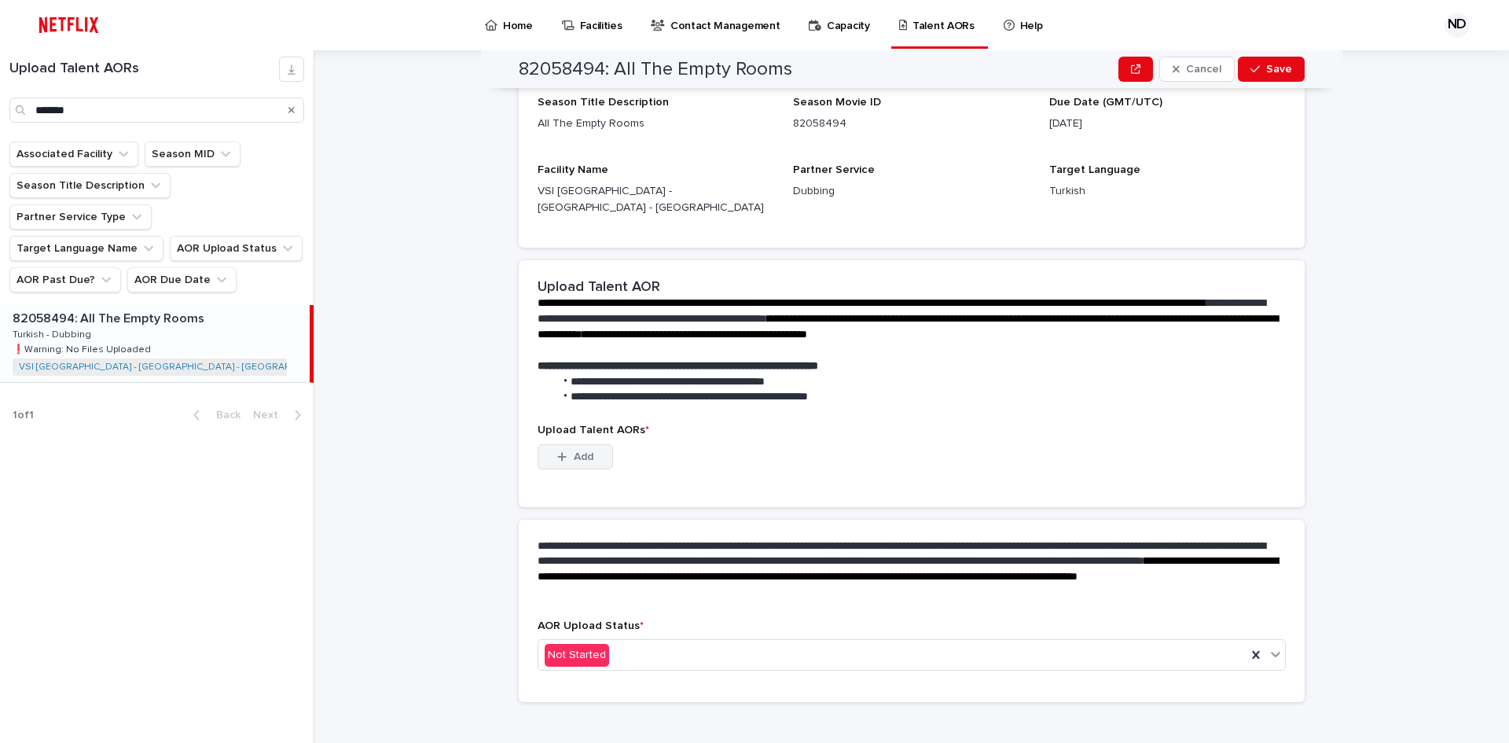
click at [579, 451] on span "Add" at bounding box center [584, 456] width 20 height 11
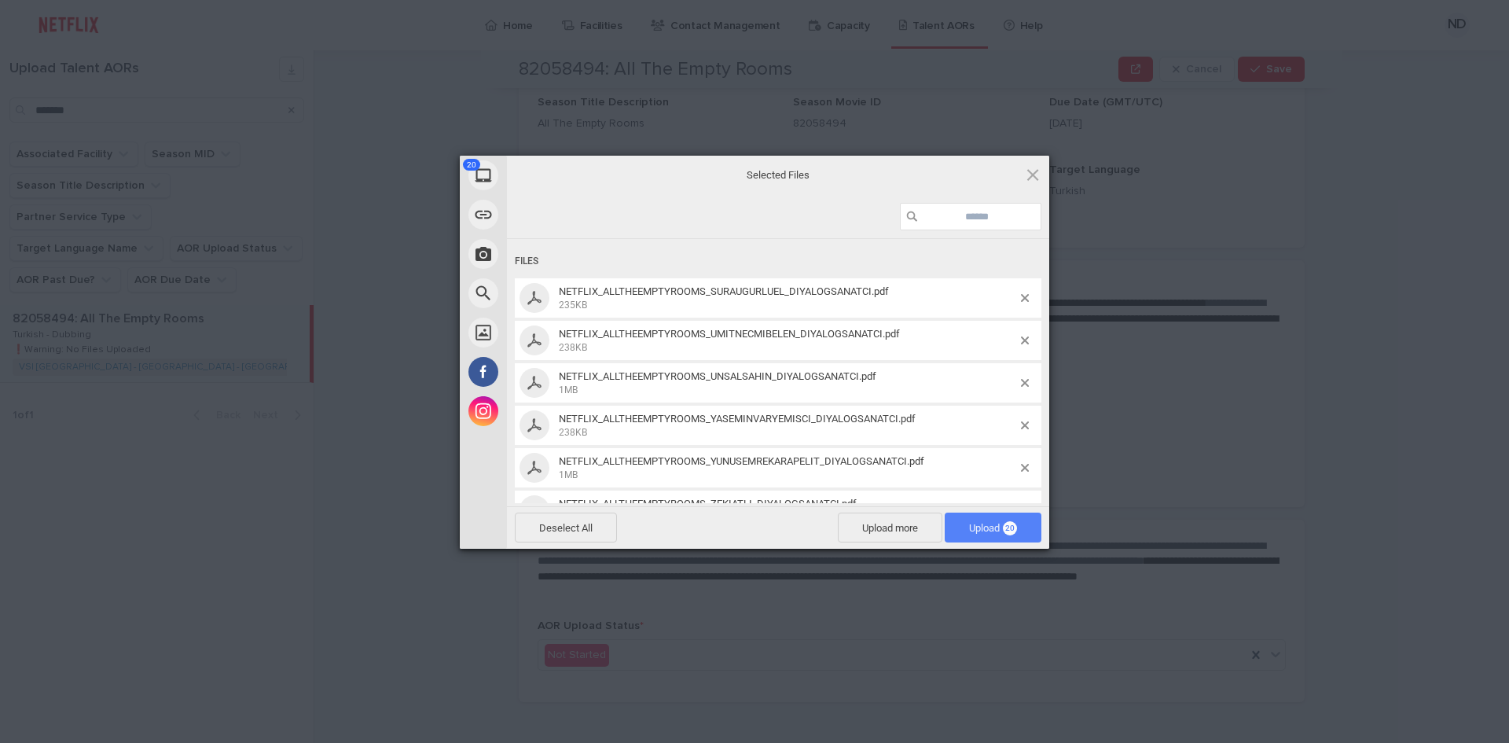
click at [982, 527] on span "Upload 20" at bounding box center [993, 528] width 48 height 12
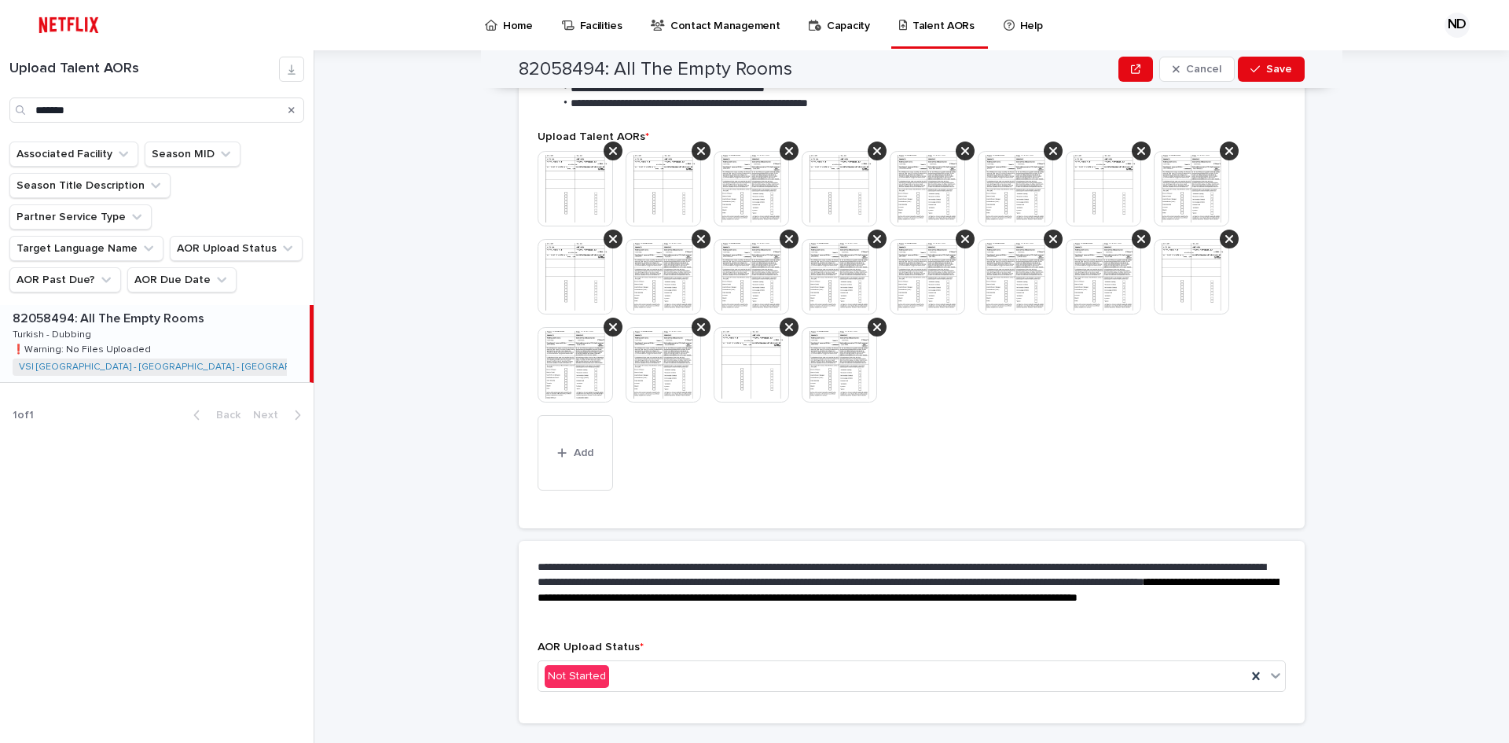
scroll to position [437, 0]
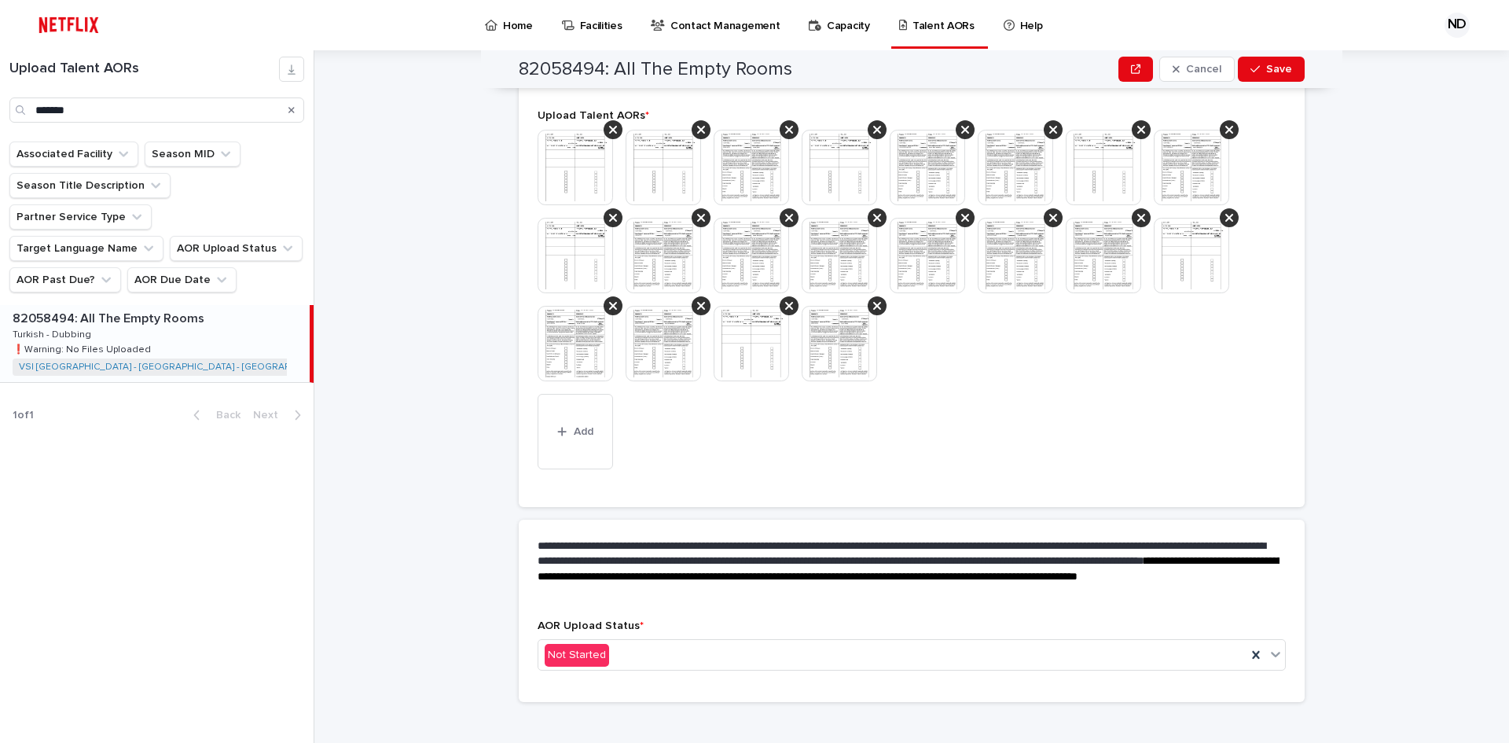
click at [631, 622] on div "AOR Upload Status * Not Started" at bounding box center [912, 651] width 748 height 64
click at [620, 642] on div "Not Started" at bounding box center [892, 655] width 708 height 26
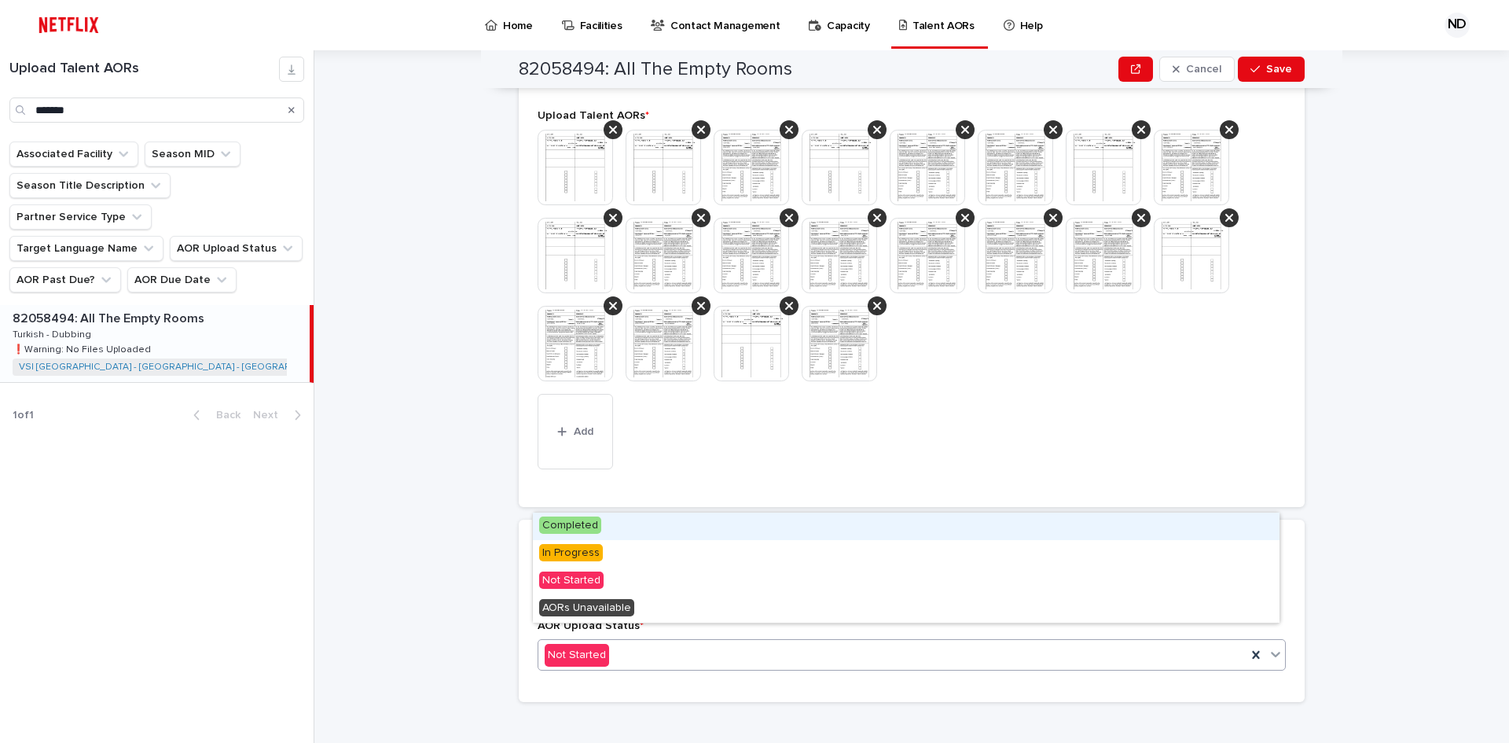
click at [580, 525] on span "Completed" at bounding box center [570, 524] width 62 height 17
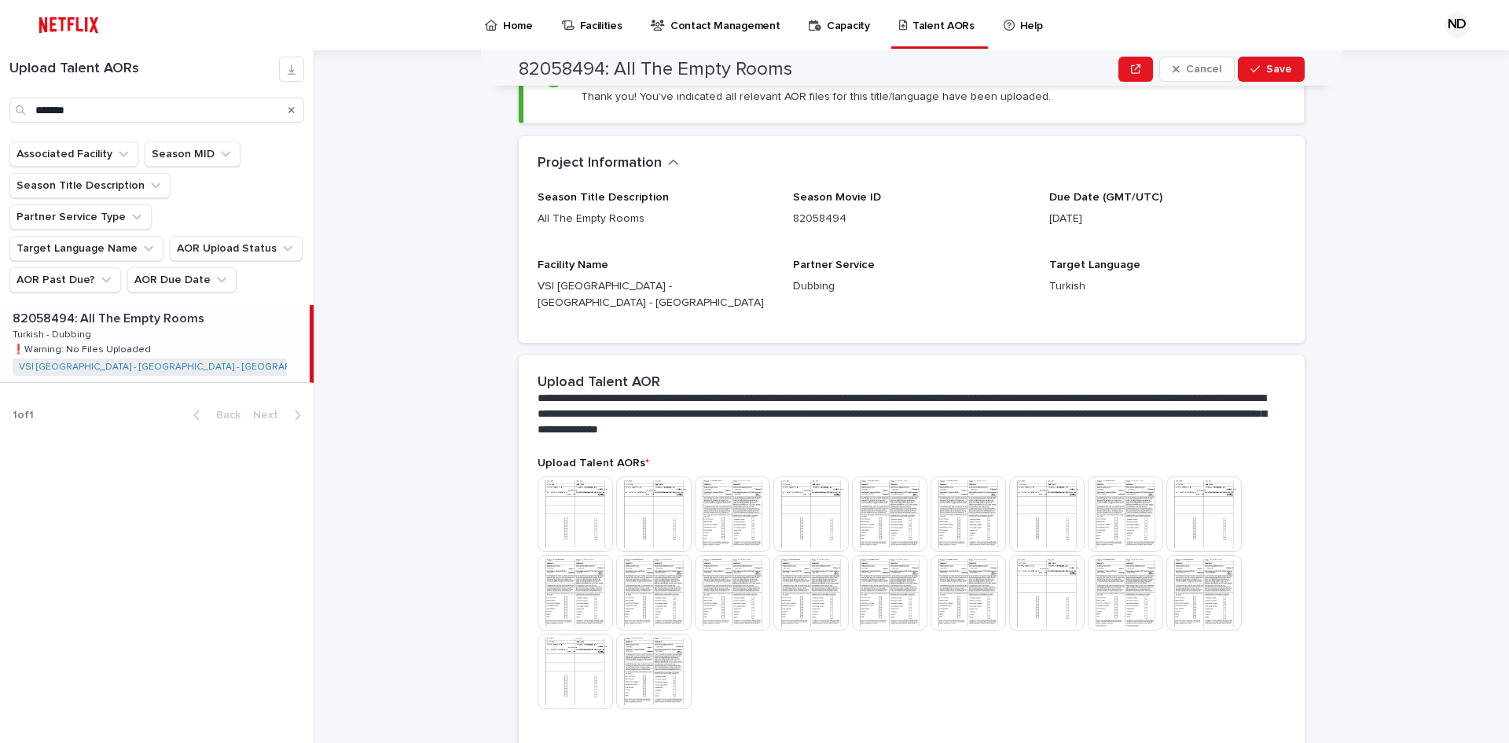
scroll to position [0, 0]
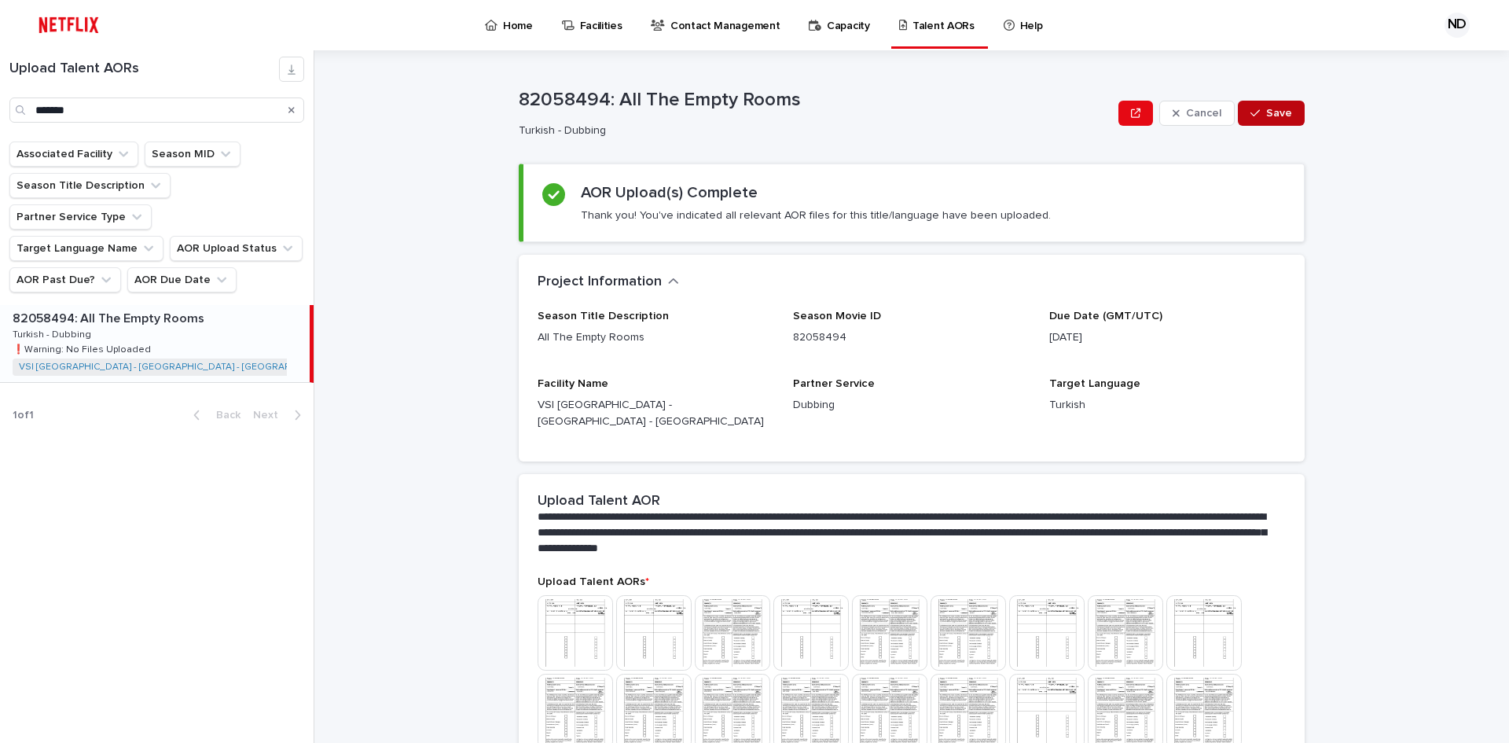
click at [1291, 120] on button "Save" at bounding box center [1271, 113] width 67 height 25
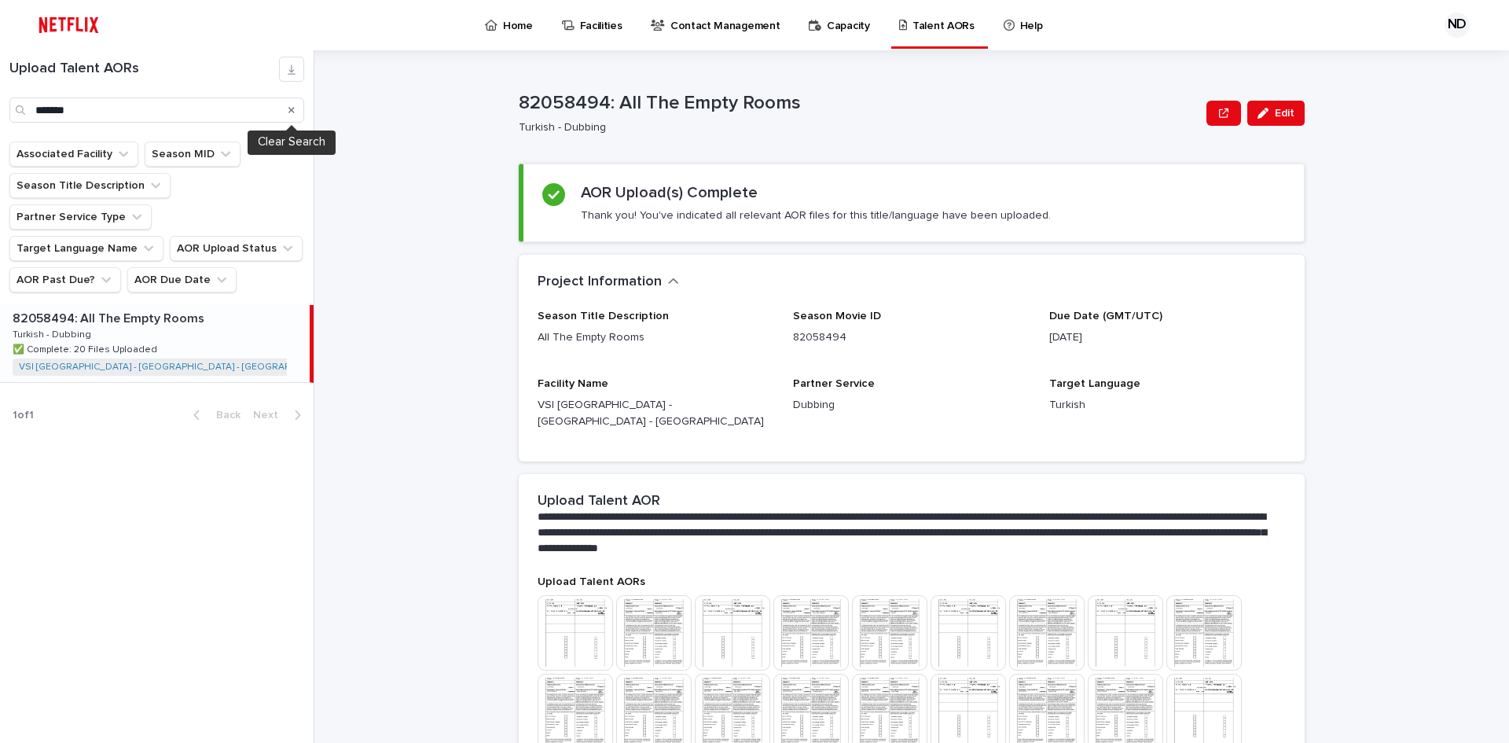
drag, startPoint x: 292, startPoint y: 112, endPoint x: 238, endPoint y: 136, distance: 59.1
click at [292, 112] on icon "Search" at bounding box center [291, 109] width 6 height 9
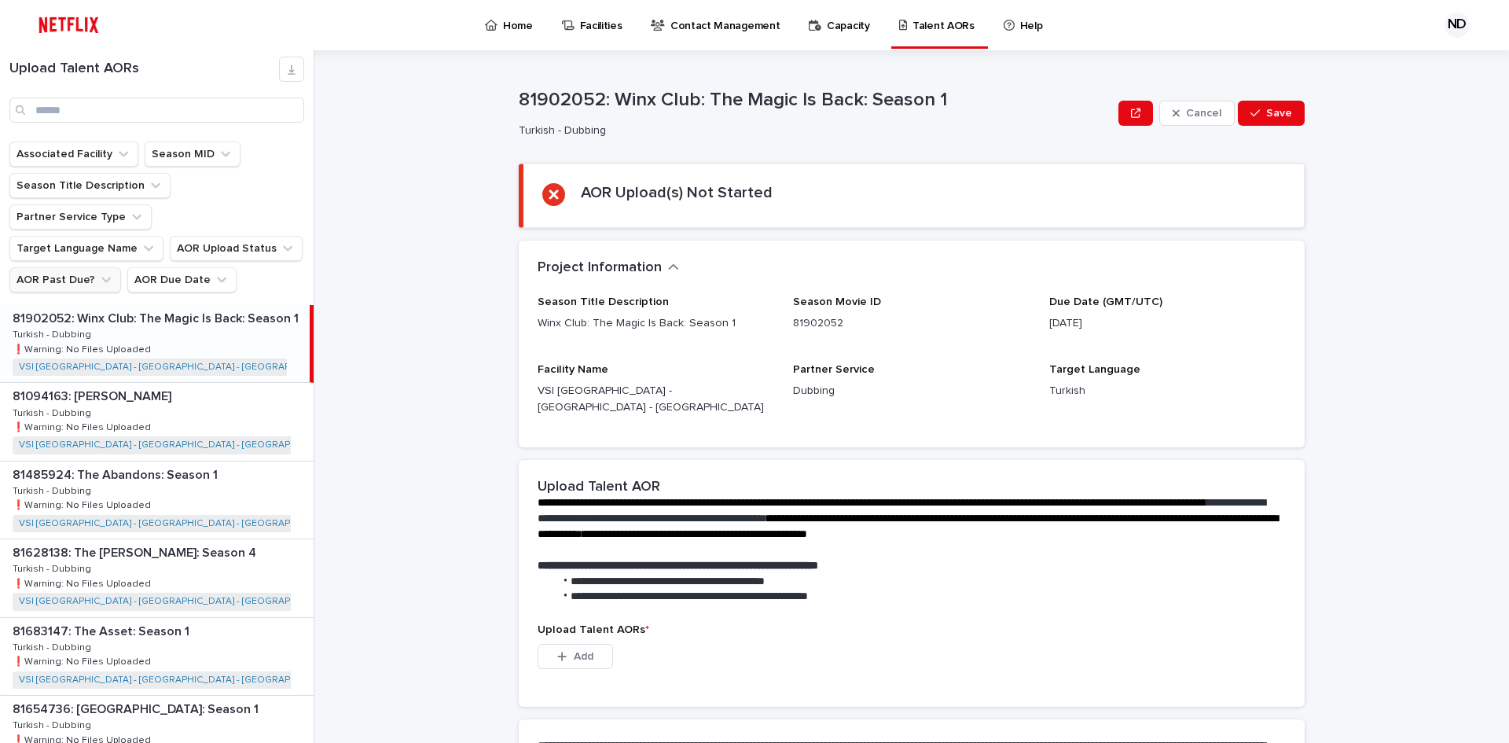
click at [77, 267] on button "AOR Past Due?" at bounding box center [65, 279] width 112 height 25
click at [43, 315] on p "is checked" at bounding box center [113, 317] width 157 height 11
